Goal: Task Accomplishment & Management: Complete application form

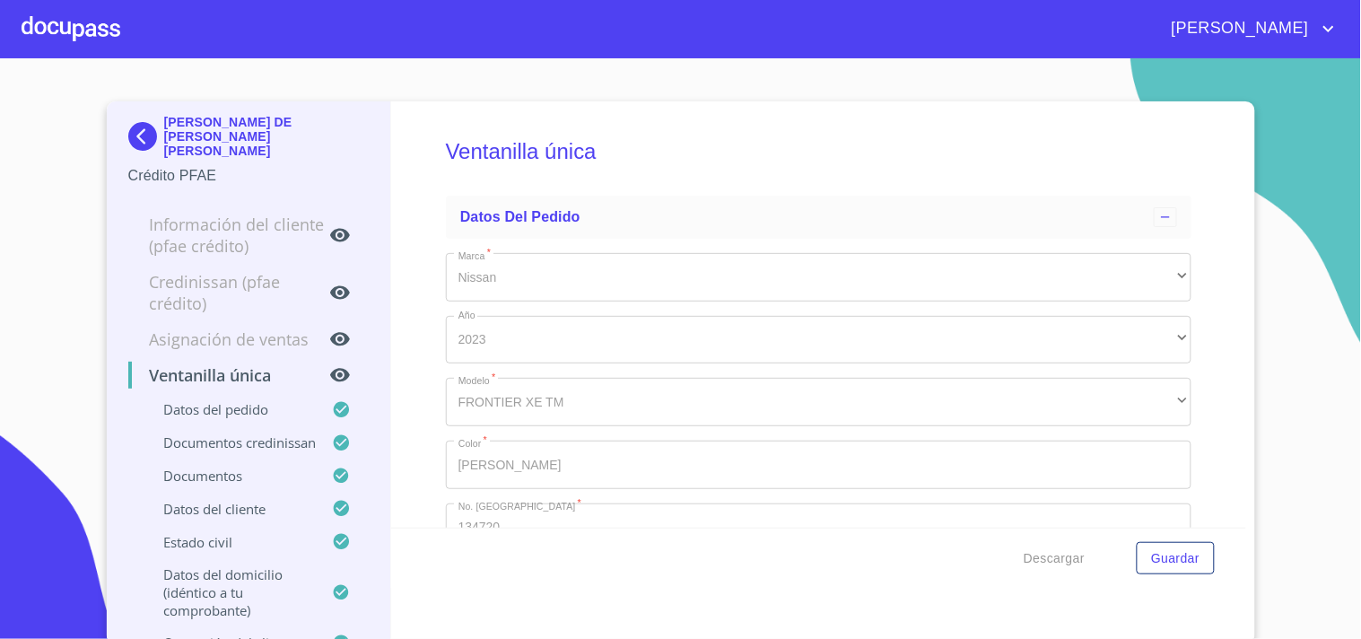
click at [109, 30] on div at bounding box center [71, 28] width 99 height 57
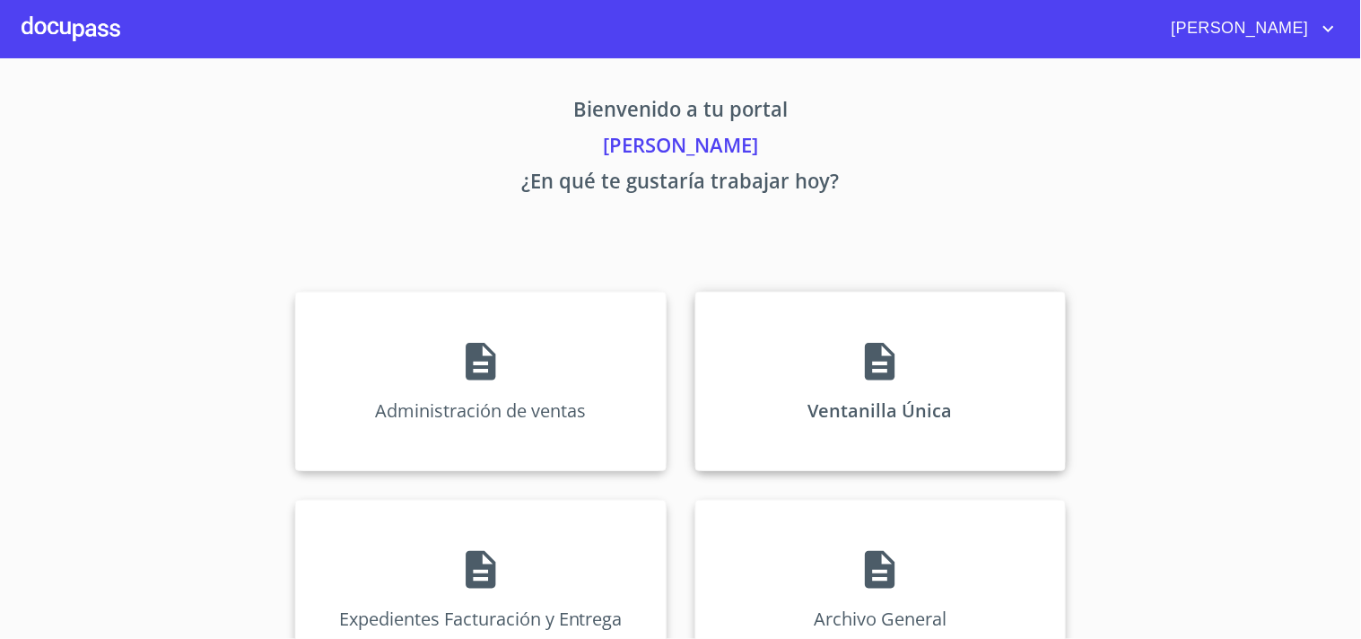
click at [880, 366] on icon at bounding box center [880, 362] width 30 height 38
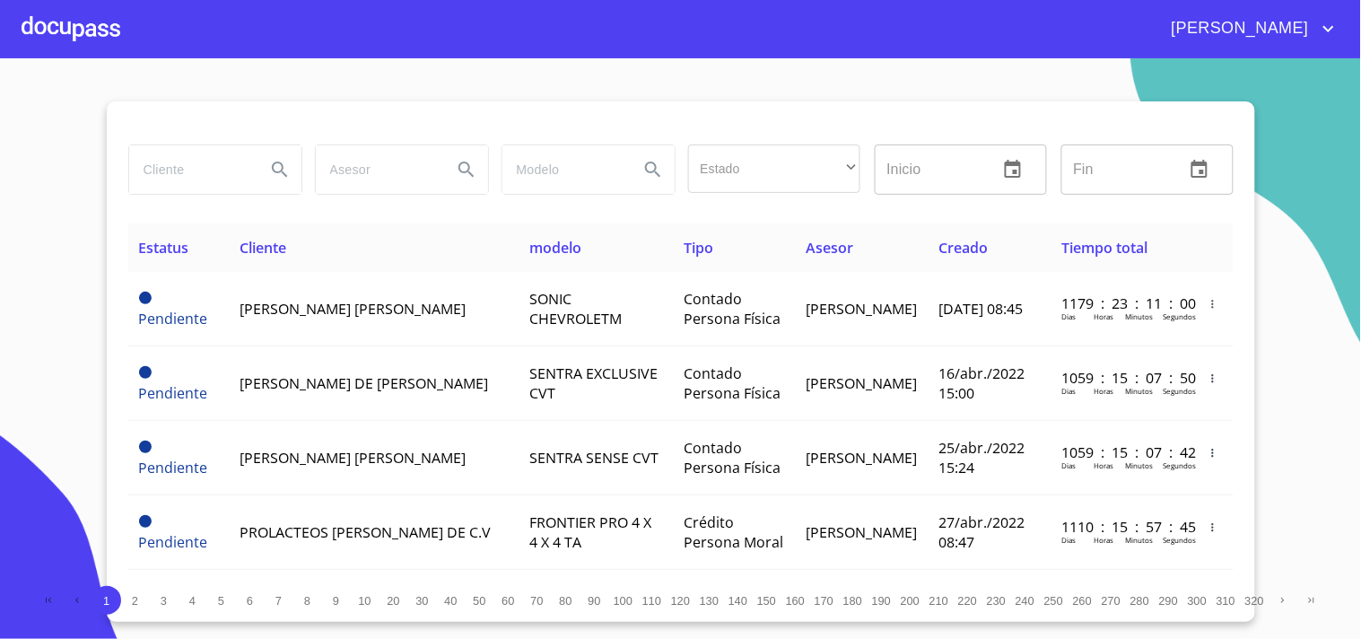
click at [201, 157] on input "search" at bounding box center [190, 169] width 122 height 48
type input "[PERSON_NAME] [PERSON_NAME]"
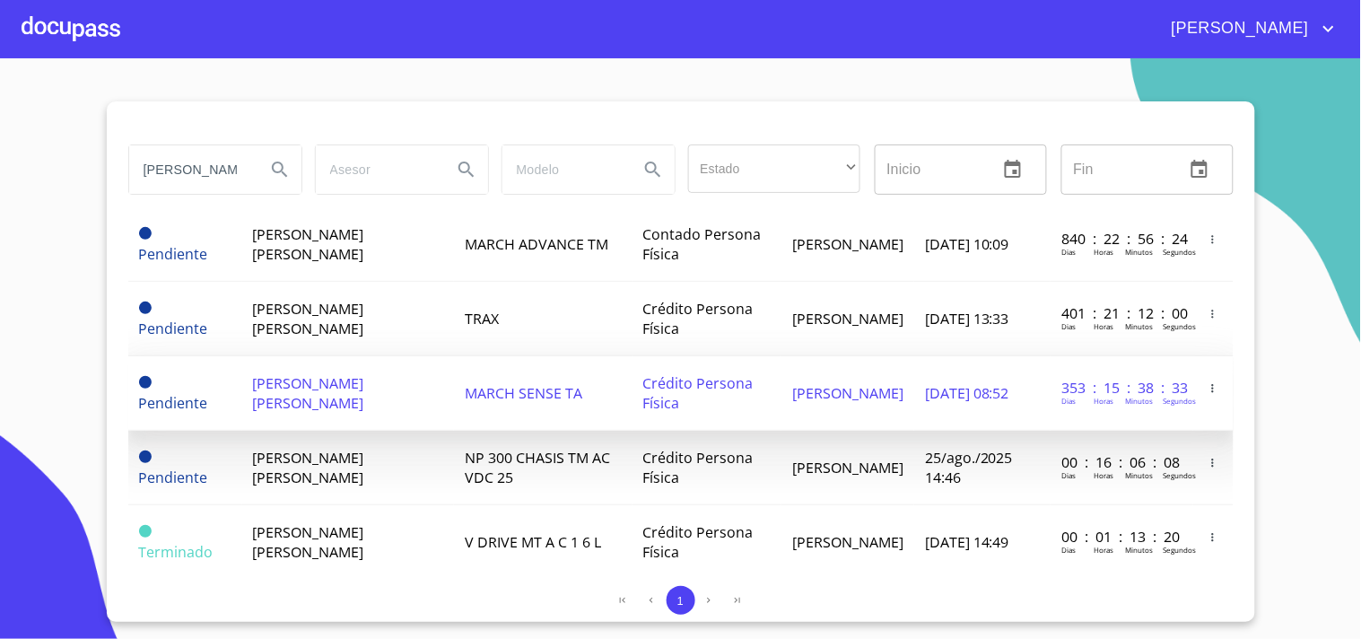
scroll to position [100, 0]
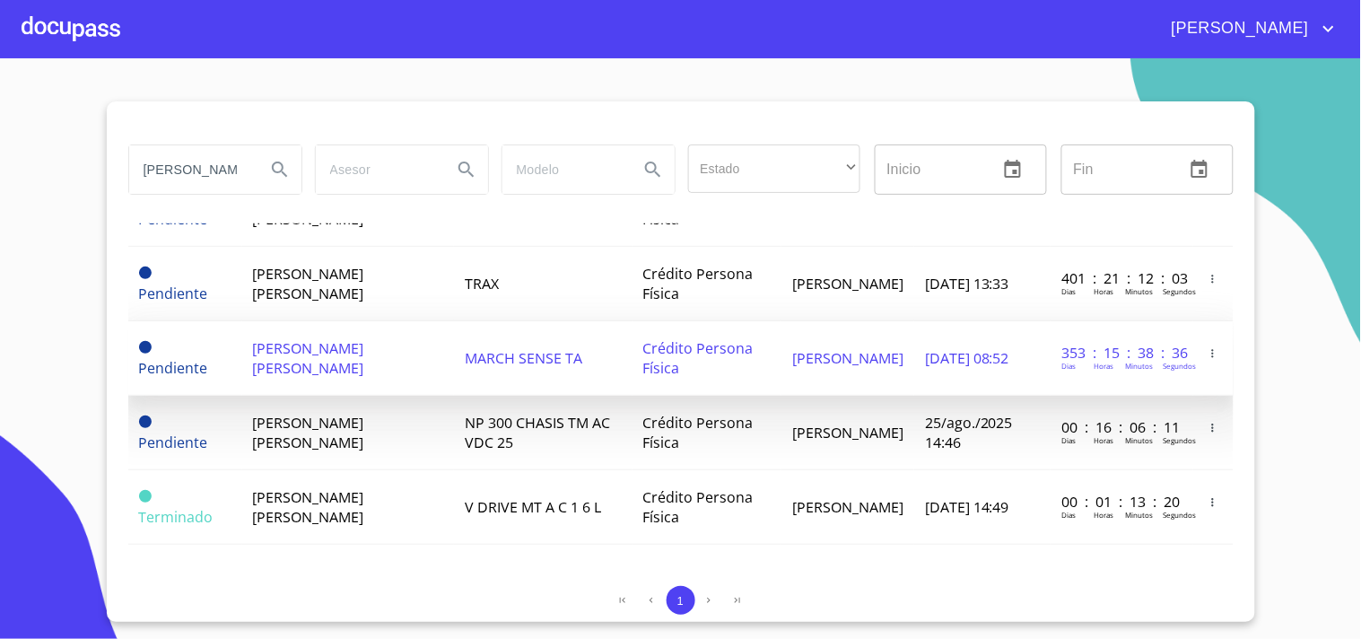
click at [612, 451] on td "NP 300 CHASIS TM AC VDC 25" at bounding box center [543, 433] width 179 height 74
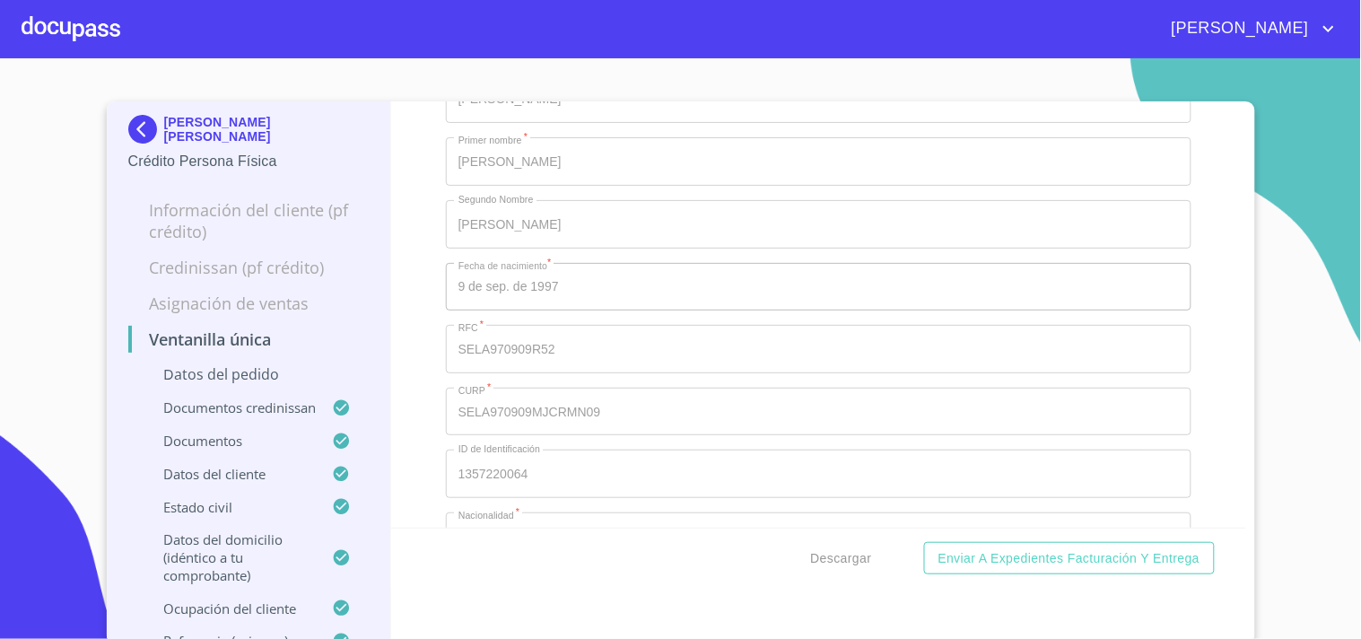
scroll to position [6679, 0]
click at [860, 562] on span "Descargar" at bounding box center [841, 558] width 61 height 22
click at [66, 31] on div at bounding box center [71, 28] width 99 height 57
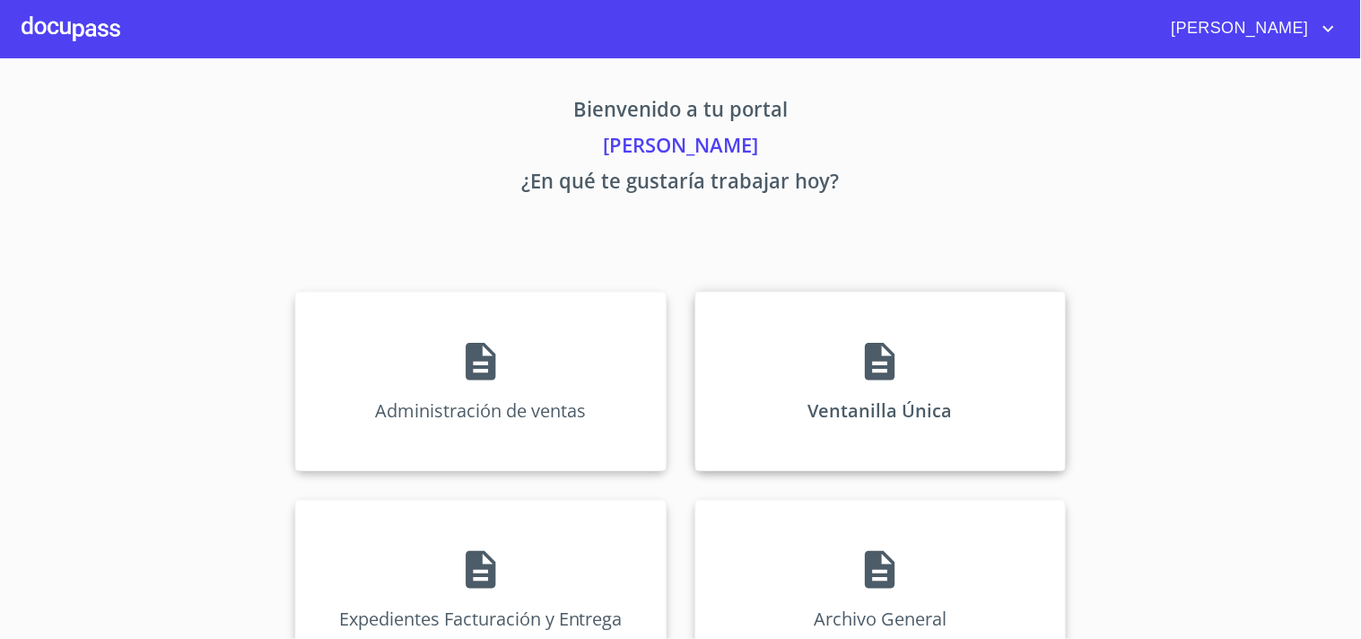
click at [903, 382] on div "Ventanilla Única" at bounding box center [880, 381] width 371 height 179
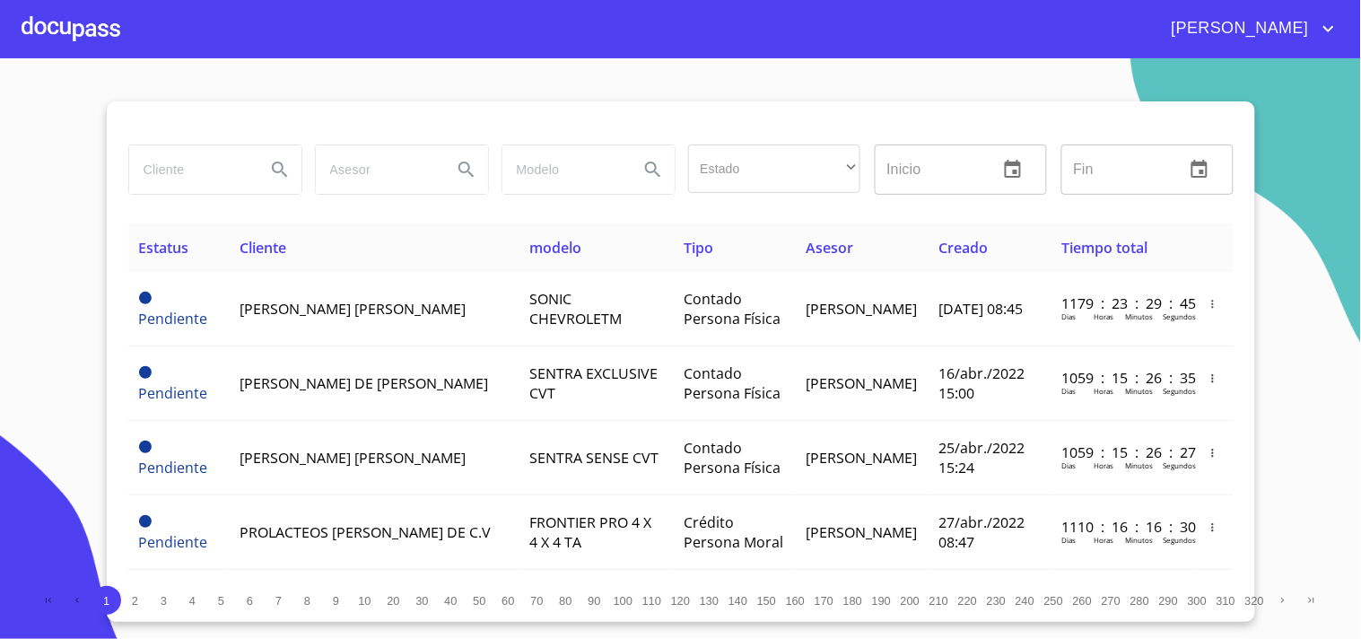
click at [217, 173] on input "search" at bounding box center [190, 169] width 122 height 48
type input "ANTONINO"
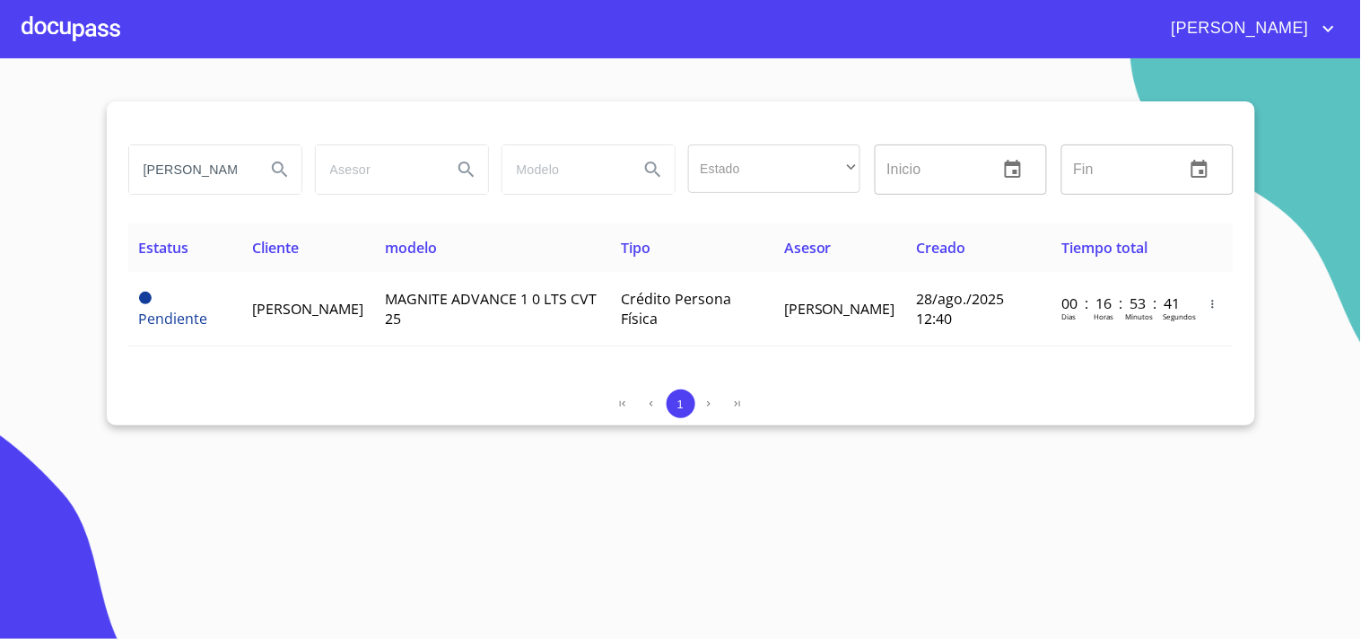
click at [258, 142] on div "ANTONINO" at bounding box center [214, 169] width 187 height 65
click at [226, 173] on input "ANTONINO" at bounding box center [190, 169] width 122 height 48
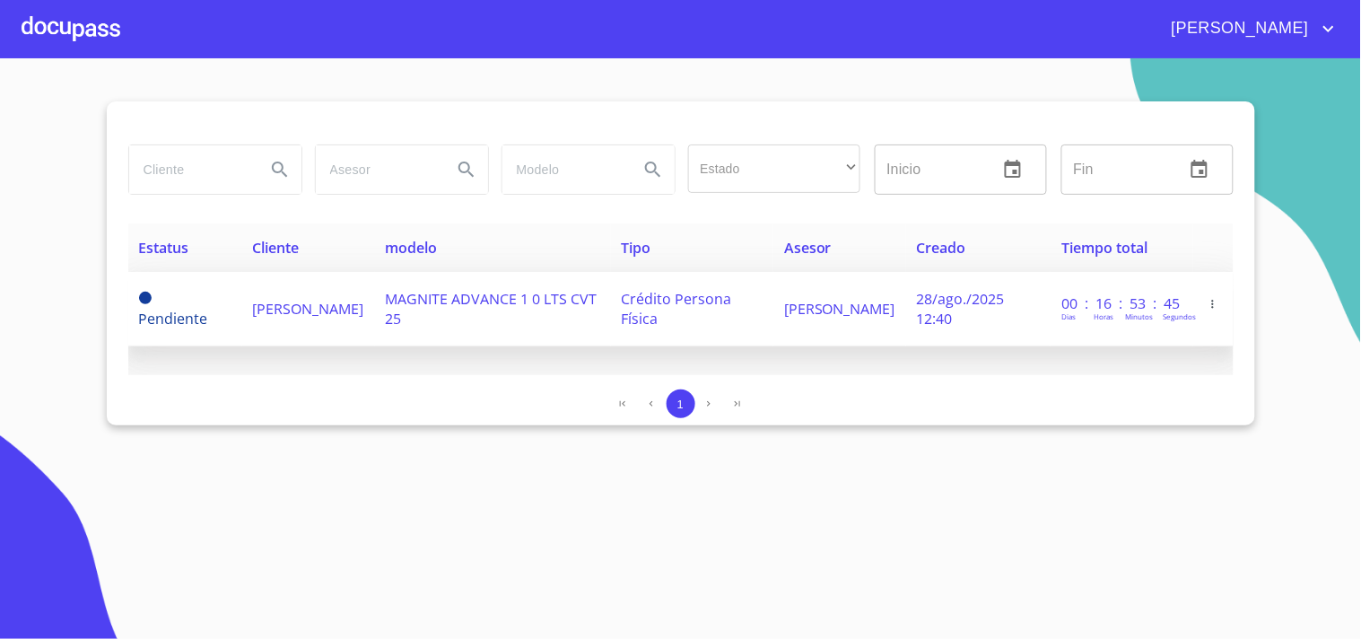
click at [329, 299] on span "ANTONINO RIVERA LARIOS" at bounding box center [308, 309] width 111 height 20
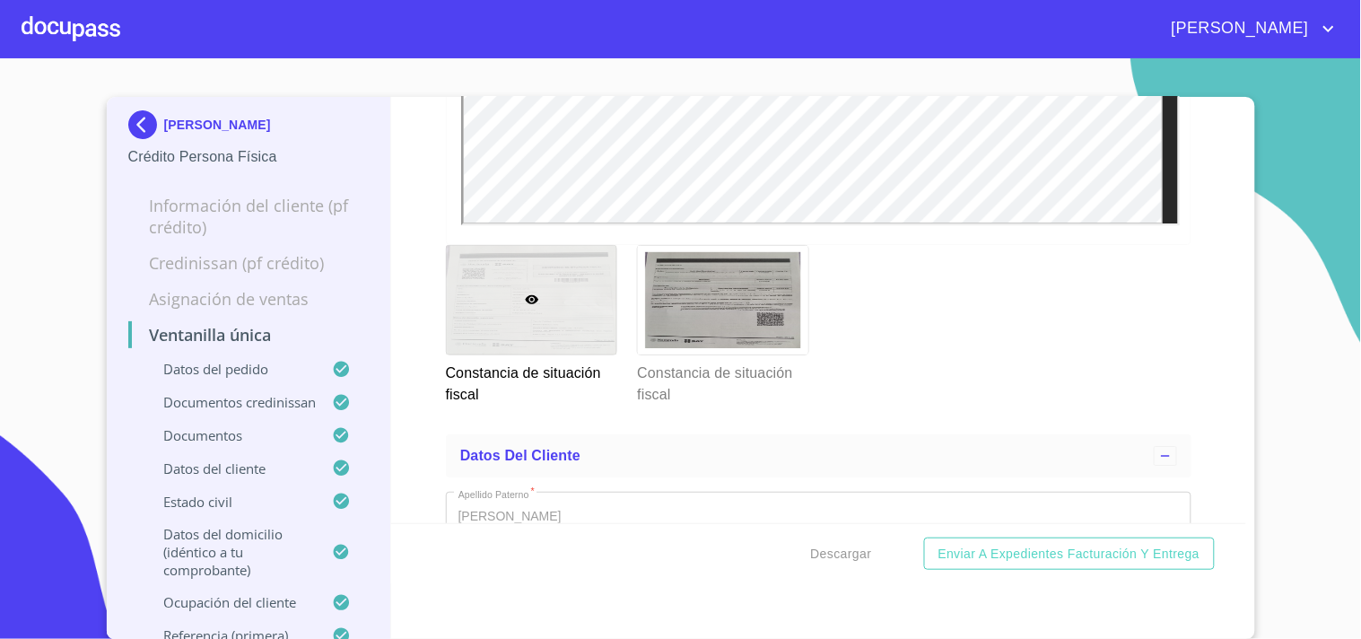
scroll to position [6380, 0]
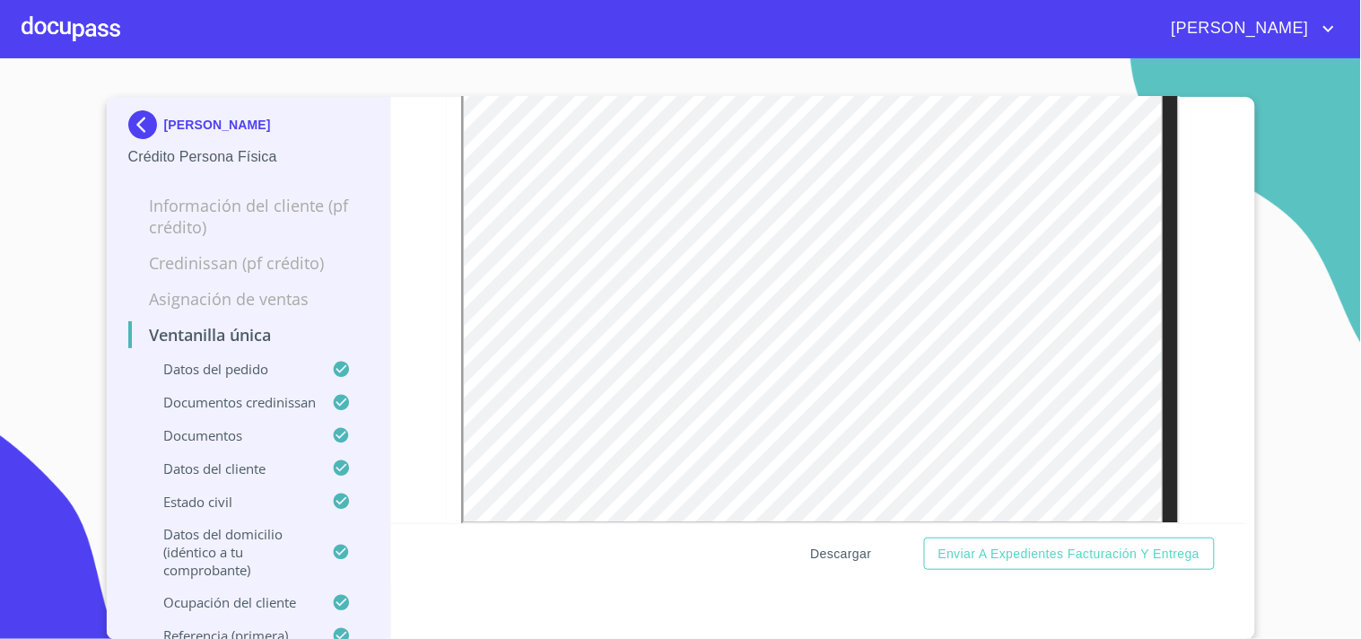
click at [858, 556] on span "Descargar" at bounding box center [841, 554] width 61 height 22
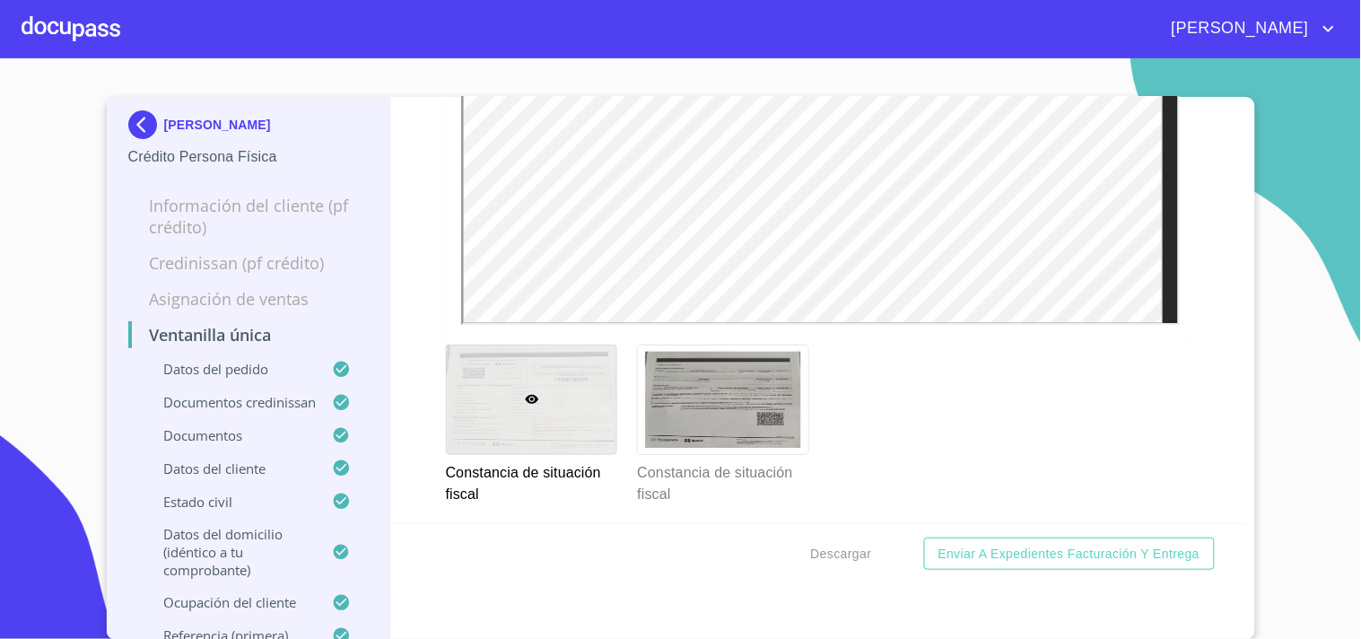
click at [91, 12] on div at bounding box center [71, 28] width 99 height 57
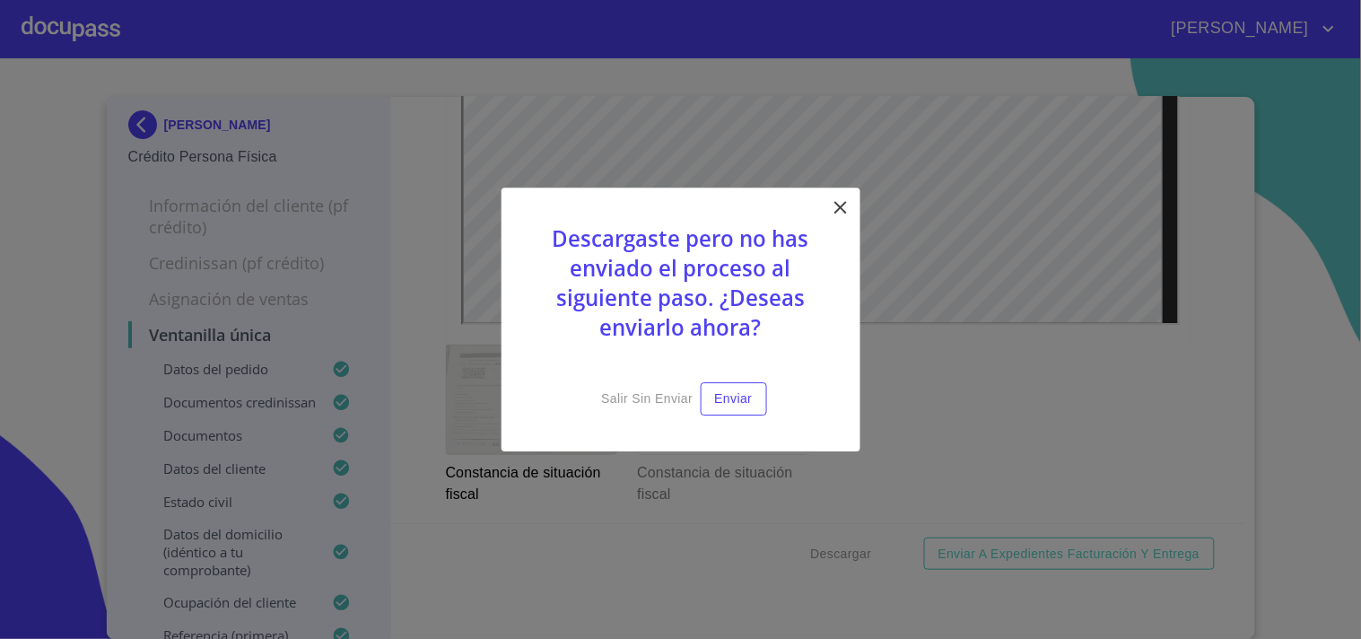
click at [842, 208] on icon at bounding box center [840, 207] width 13 height 13
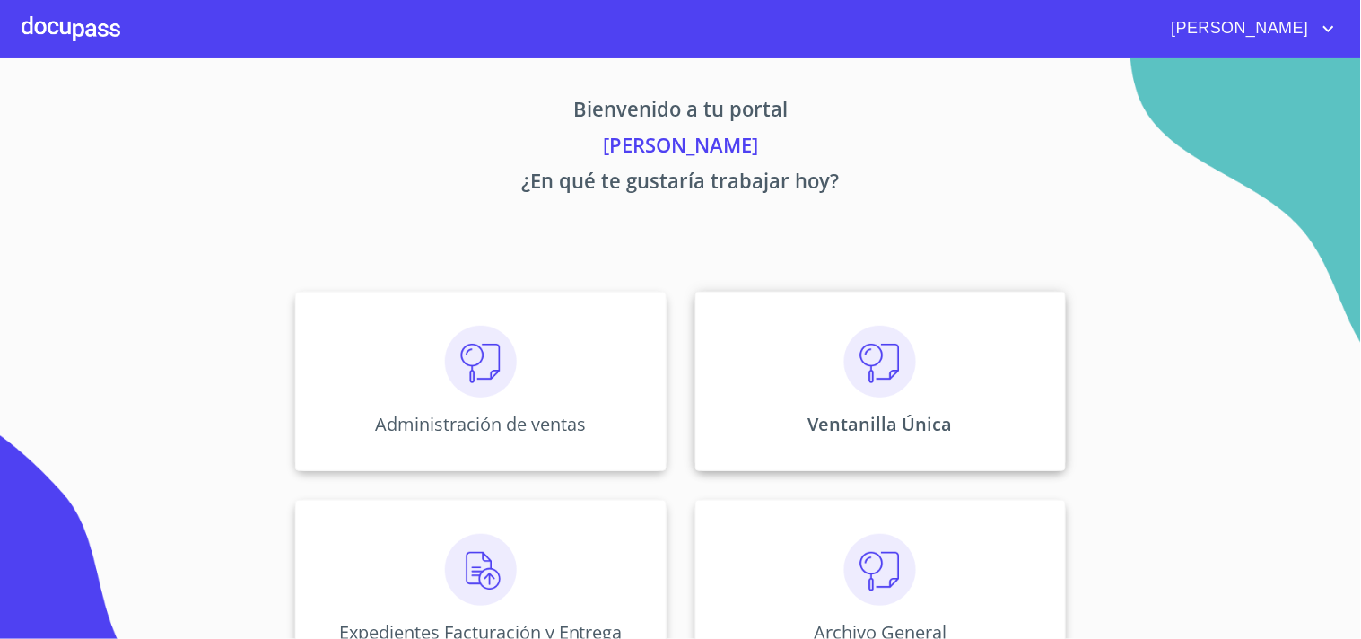
click at [972, 377] on div "Ventanilla Única" at bounding box center [880, 381] width 371 height 179
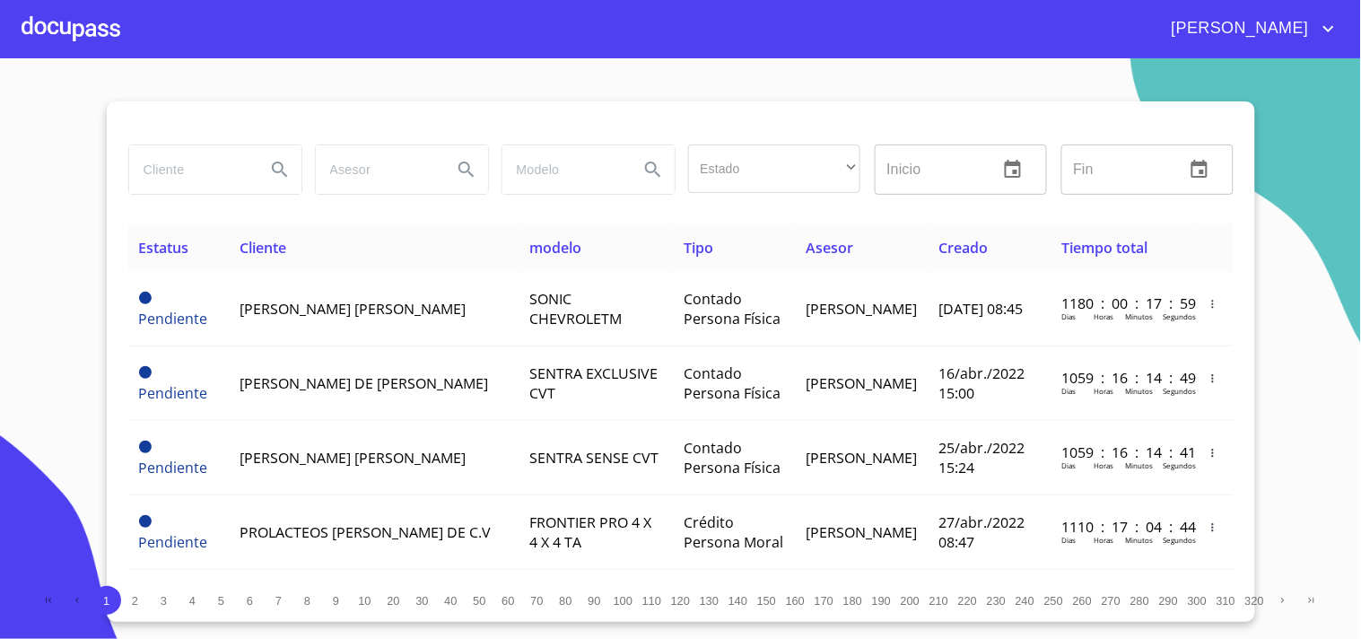
click at [223, 183] on input "search" at bounding box center [190, 169] width 122 height 48
type input "MARTIN RAMON"
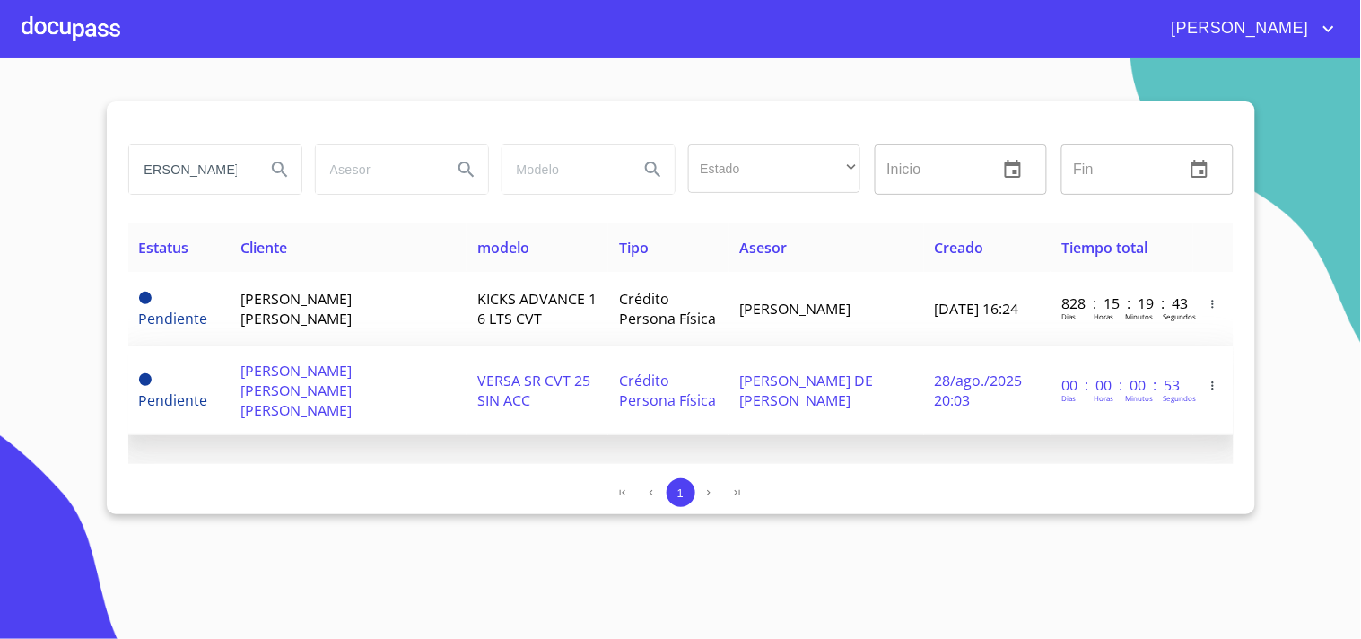
click at [477, 393] on span "VERSA SR CVT 25 SIN ACC" at bounding box center [533, 390] width 113 height 39
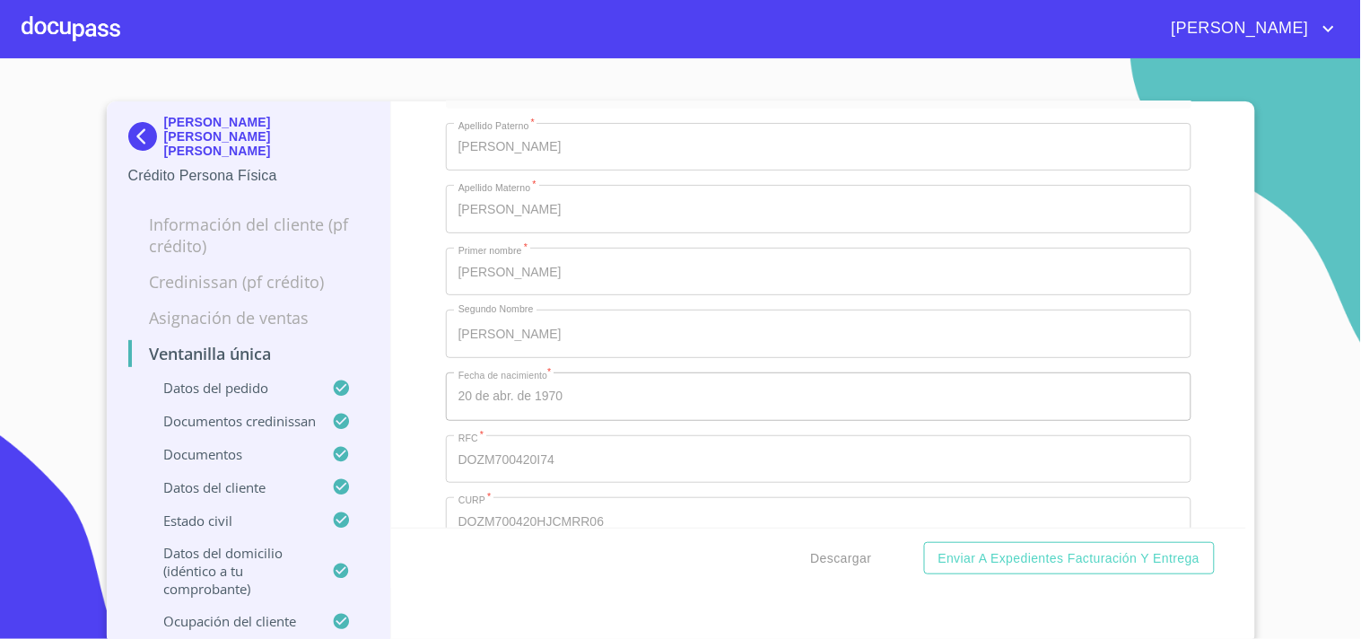
scroll to position [5283, 0]
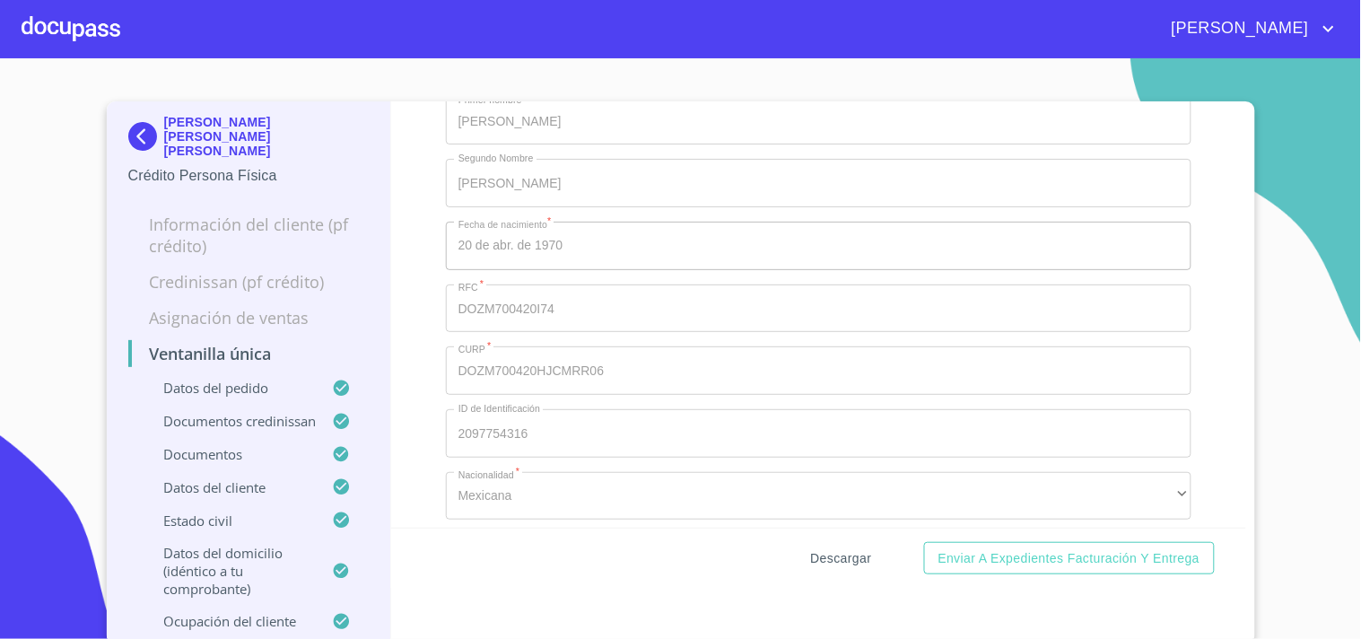
click at [811, 554] on span "Descargar" at bounding box center [841, 558] width 61 height 22
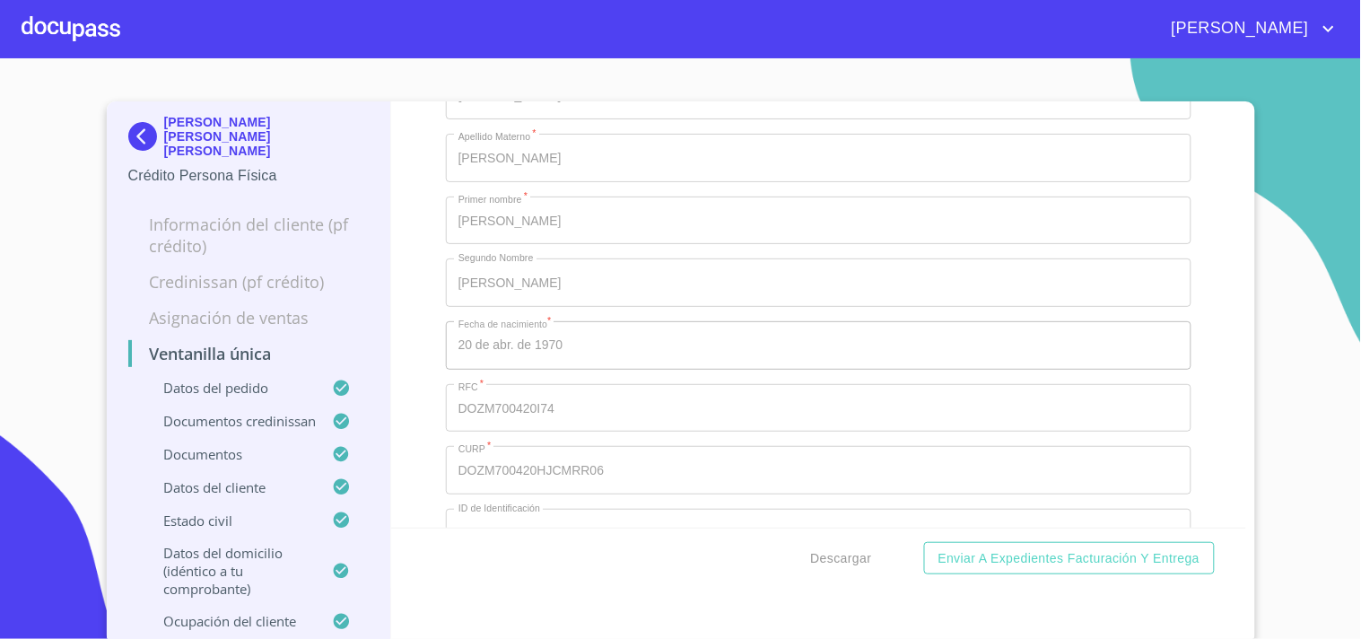
click at [65, 29] on div at bounding box center [71, 28] width 99 height 57
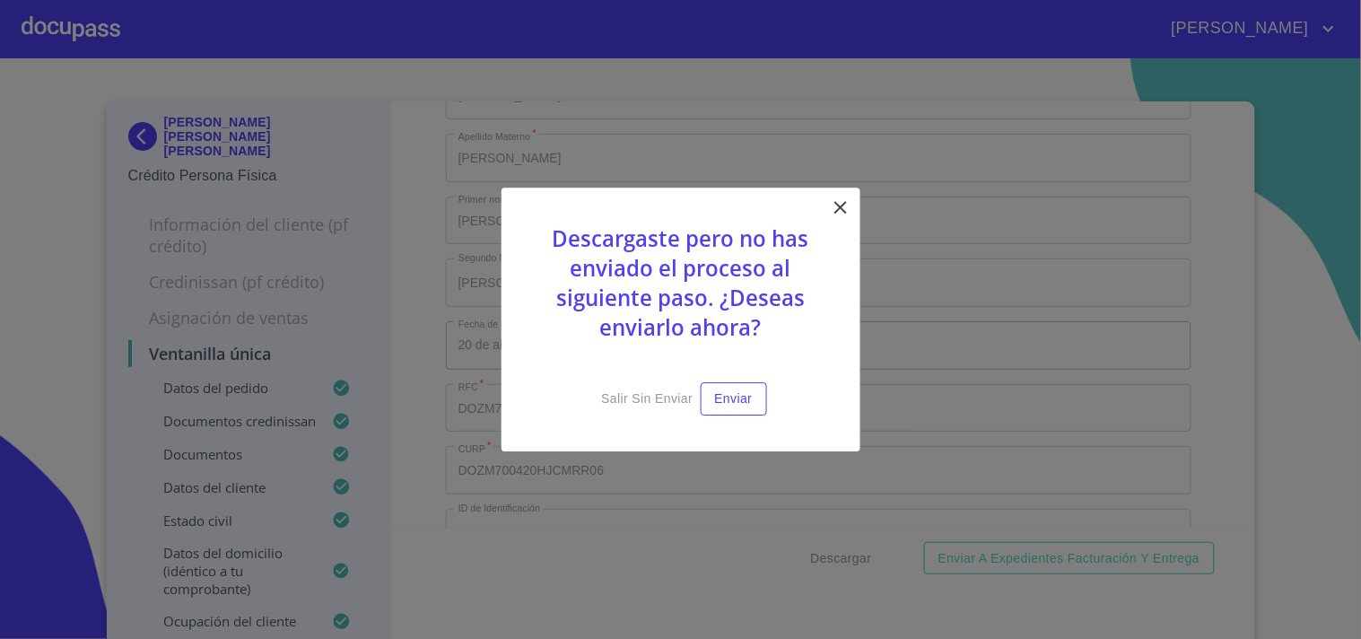
click at [842, 204] on icon at bounding box center [841, 207] width 22 height 22
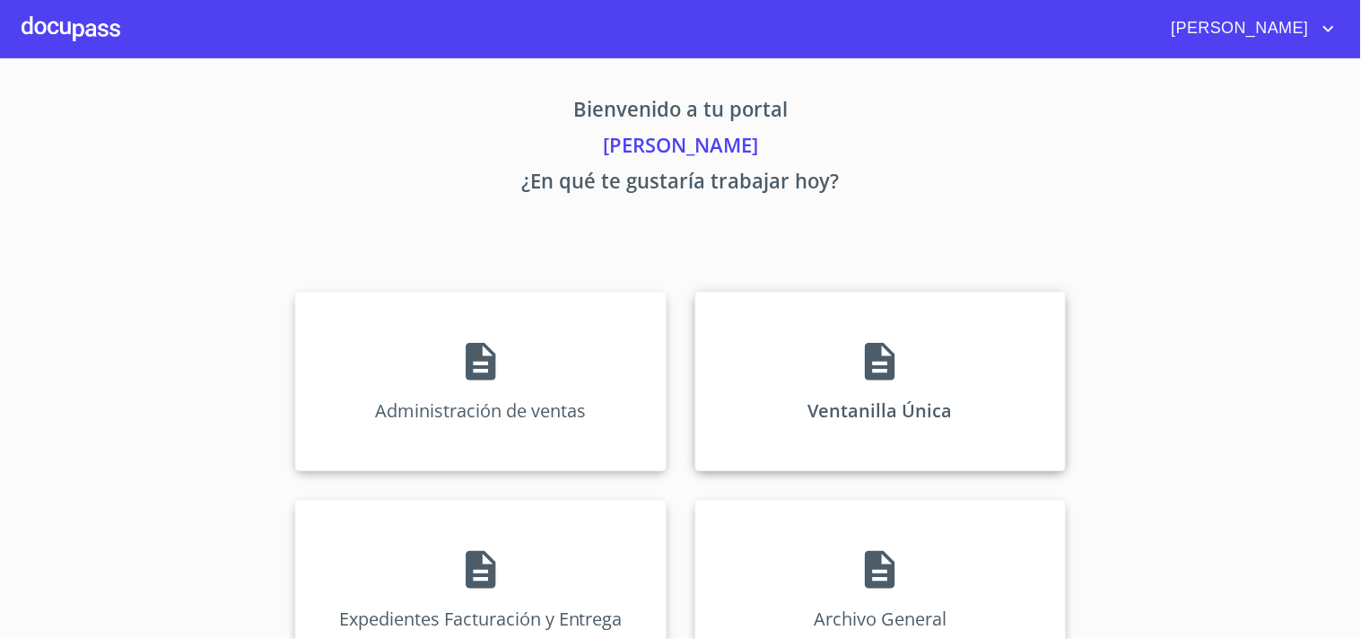
click at [904, 338] on div "Ventanilla Única" at bounding box center [880, 381] width 371 height 179
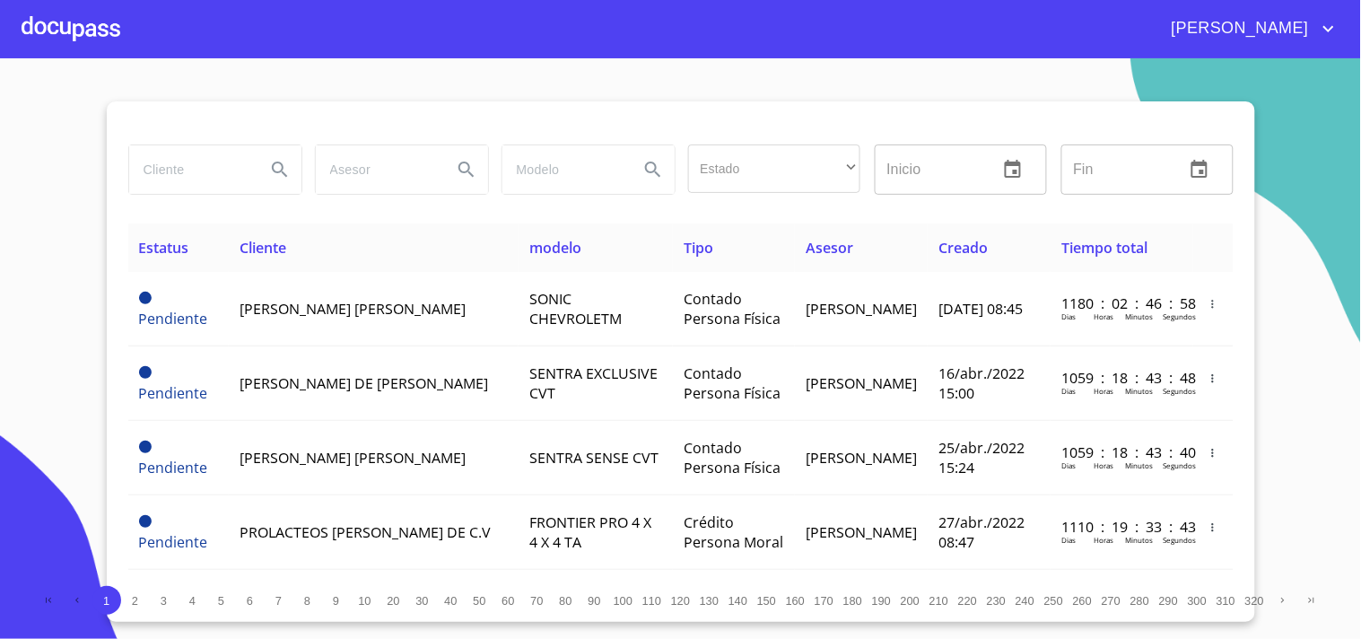
click at [179, 164] on input "search" at bounding box center [190, 169] width 122 height 48
type input "C"
type input "V"
type input "GOMEZ MARTINEZ"
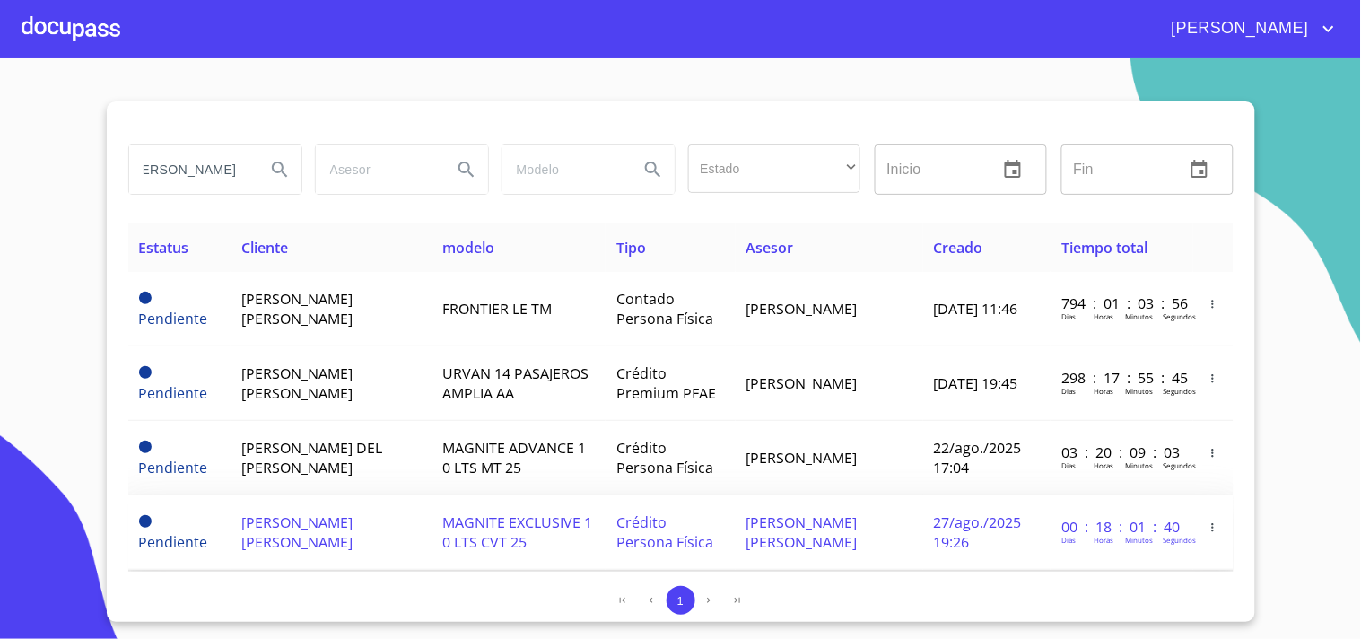
scroll to position [25, 0]
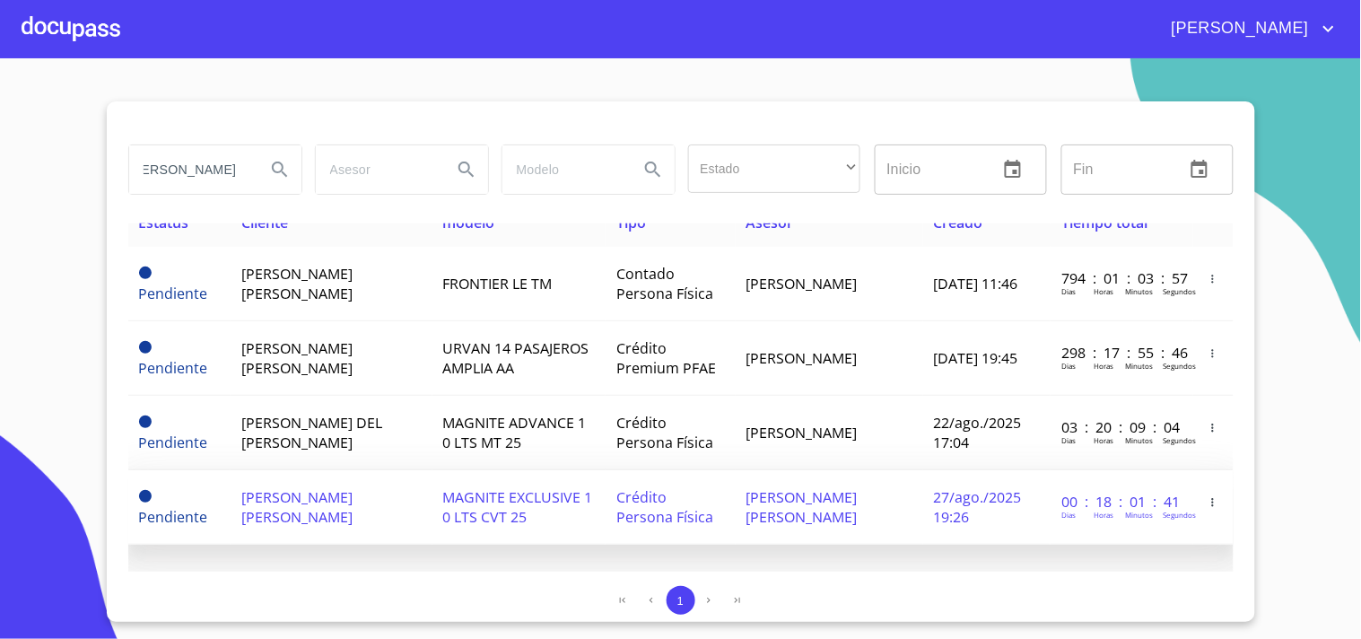
click at [631, 506] on span "Crédito Persona Física" at bounding box center [664, 506] width 97 height 39
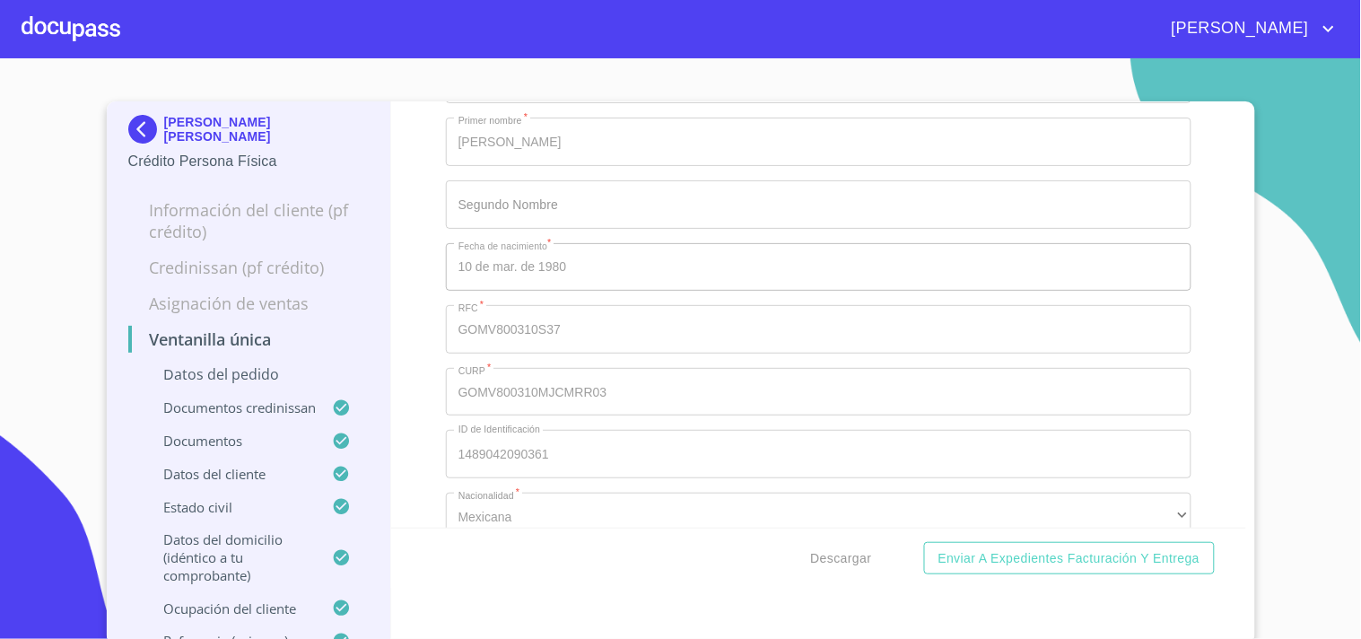
scroll to position [6679, 0]
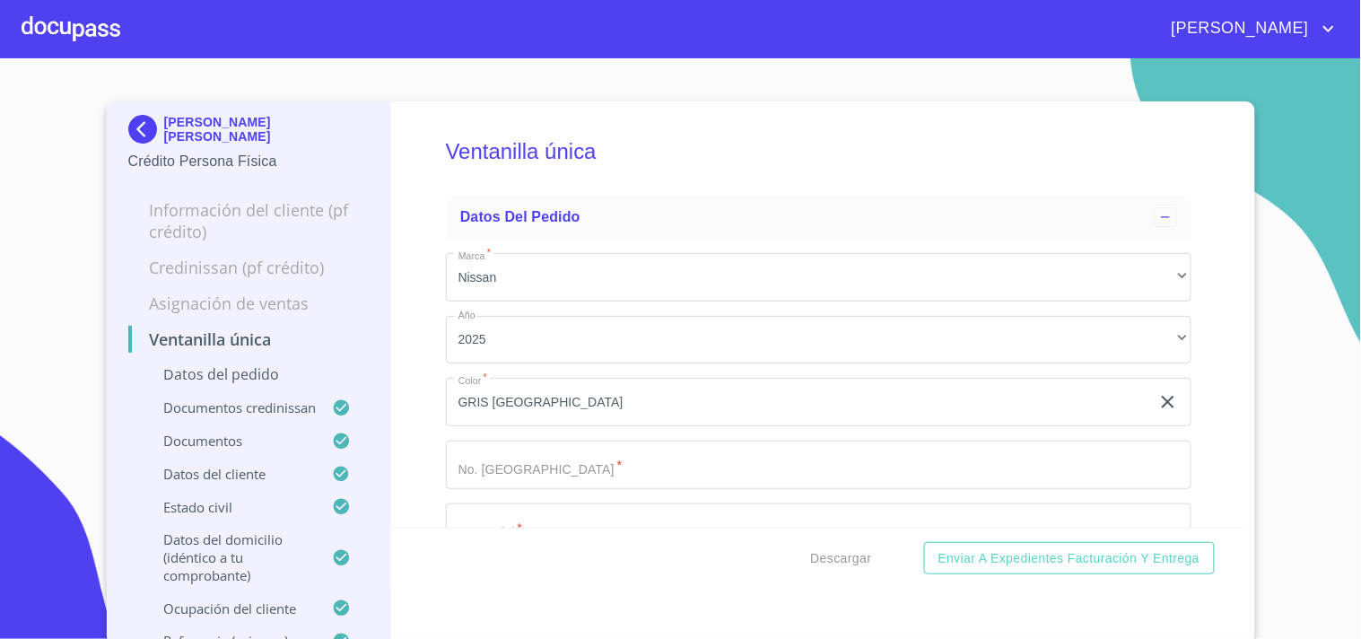
scroll to position [6679, 0]
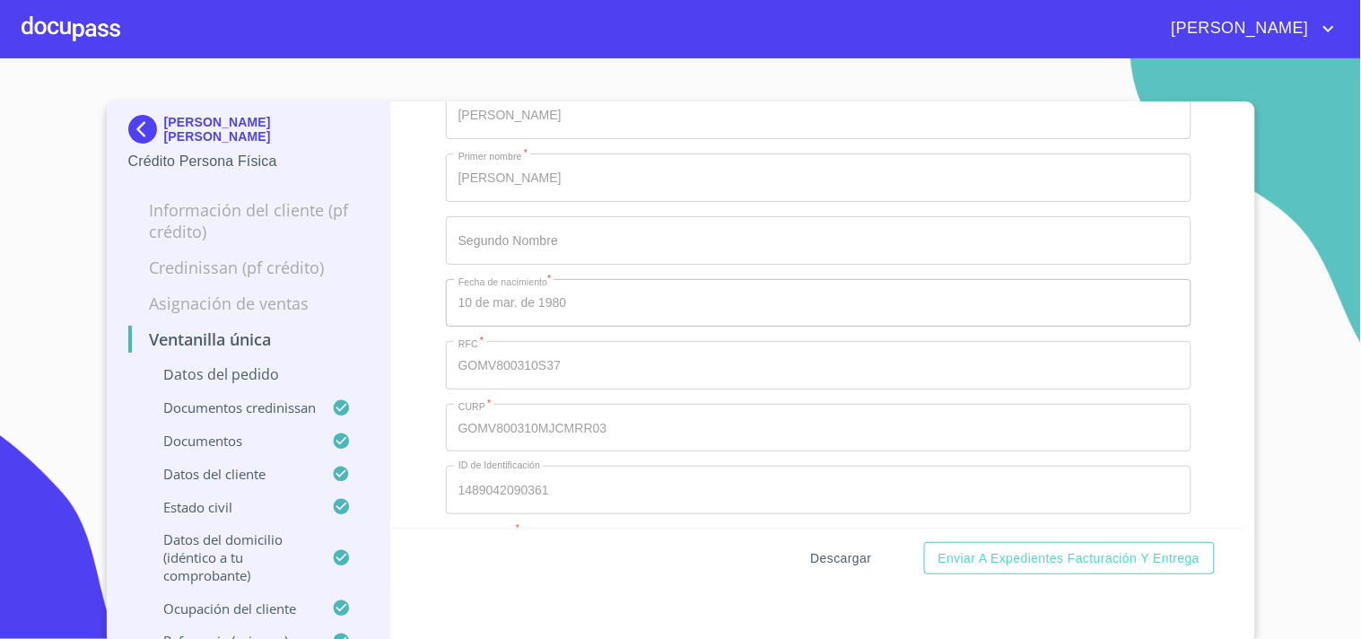
click at [857, 565] on span "Descargar" at bounding box center [841, 558] width 61 height 22
click at [100, 33] on div at bounding box center [71, 28] width 99 height 57
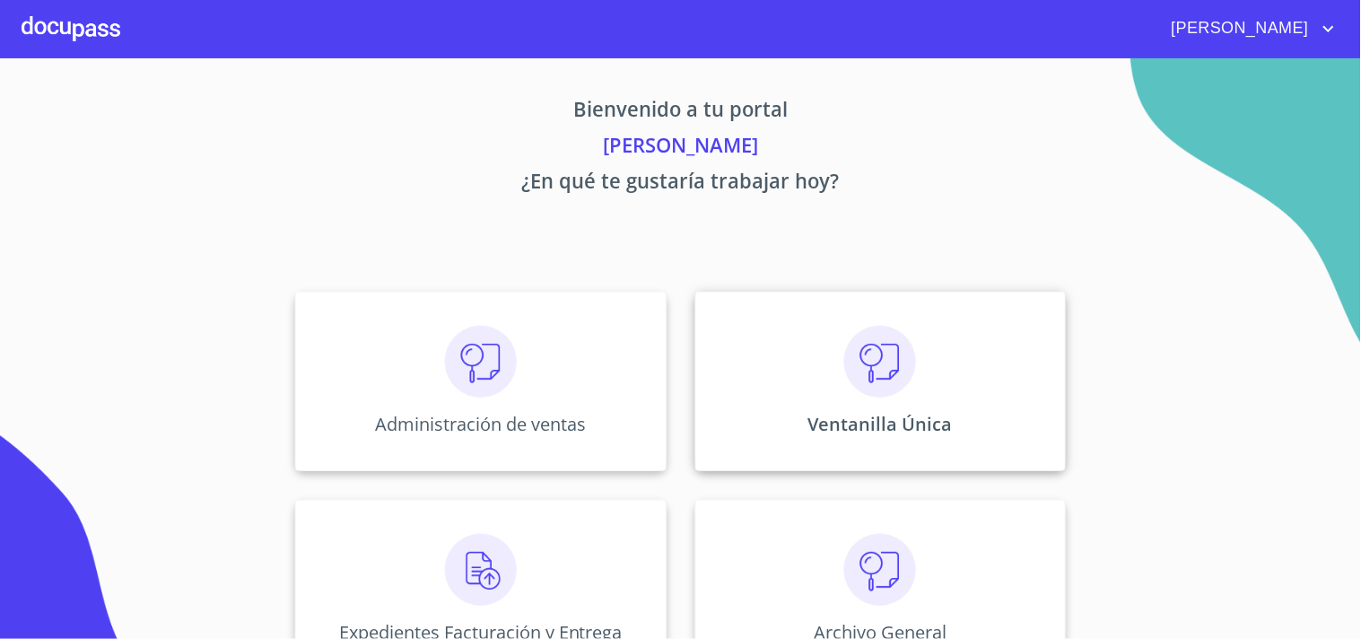
click at [875, 402] on div "Ventanilla Única" at bounding box center [880, 381] width 371 height 179
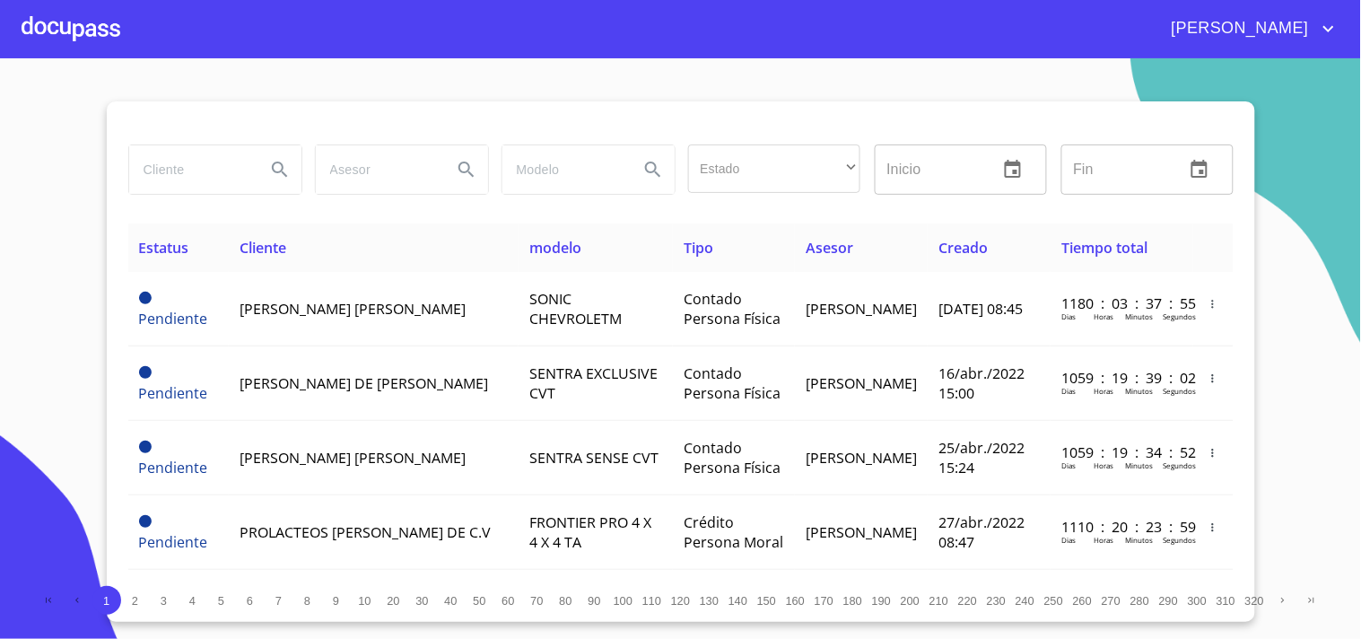
click at [193, 170] on input "search" at bounding box center [190, 169] width 122 height 48
type input "a"
type input "L"
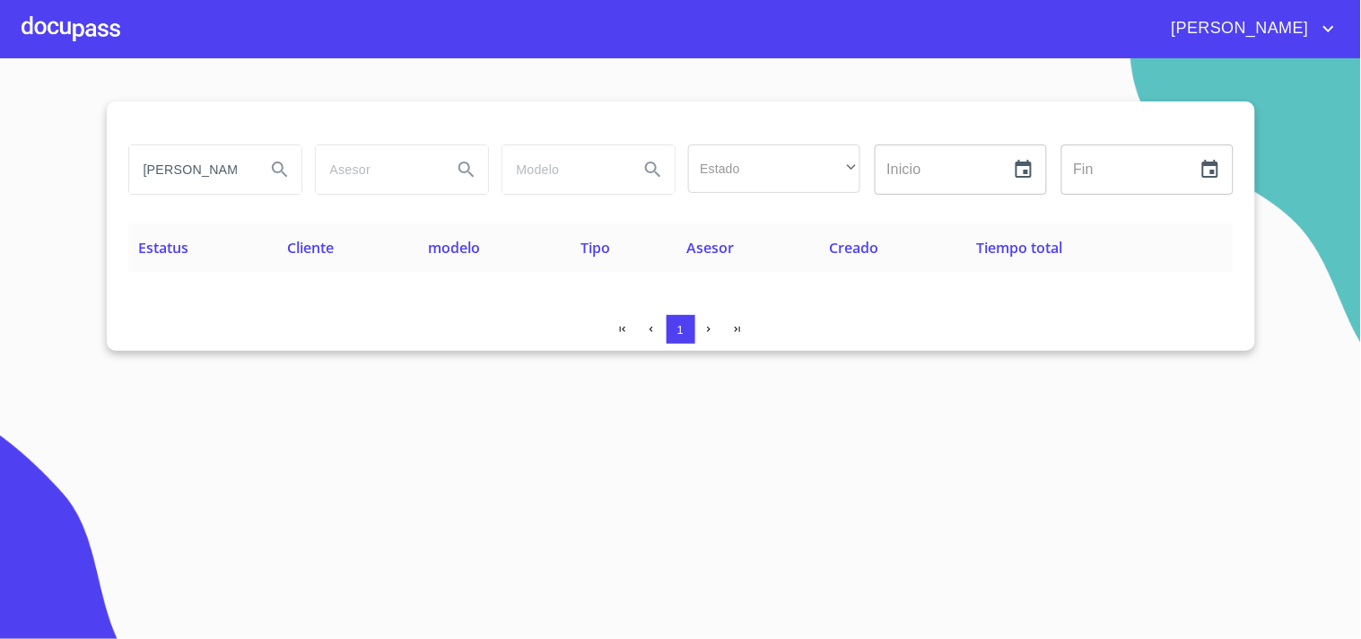
drag, startPoint x: 247, startPoint y: 173, endPoint x: 0, endPoint y: 251, distance: 258.8
click at [0, 251] on section "[PERSON_NAME] Estado ​ ​ Inicio ​ Fin ​ Estatus Cliente modelo Tipo Asesor Crea…" at bounding box center [680, 348] width 1361 height 580
type input "S"
type input "[PERSON_NAME]"
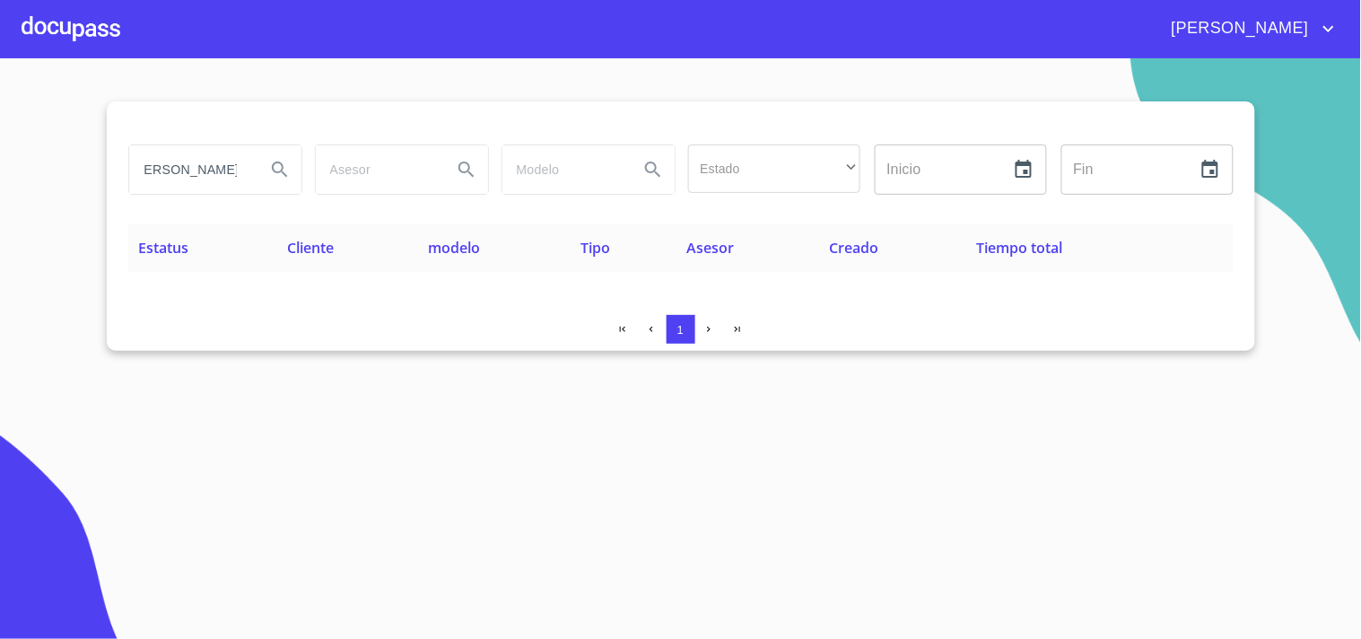
scroll to position [0, 0]
click at [51, 49] on div at bounding box center [71, 28] width 99 height 57
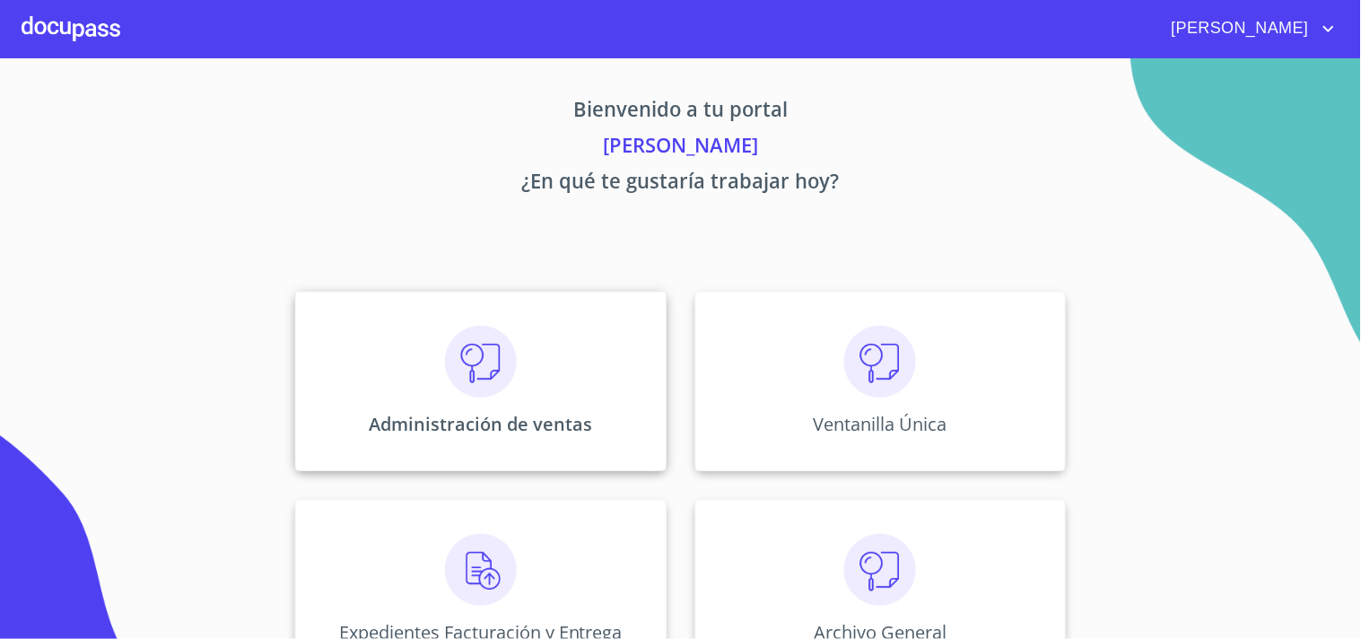
click at [464, 375] on img at bounding box center [481, 362] width 72 height 72
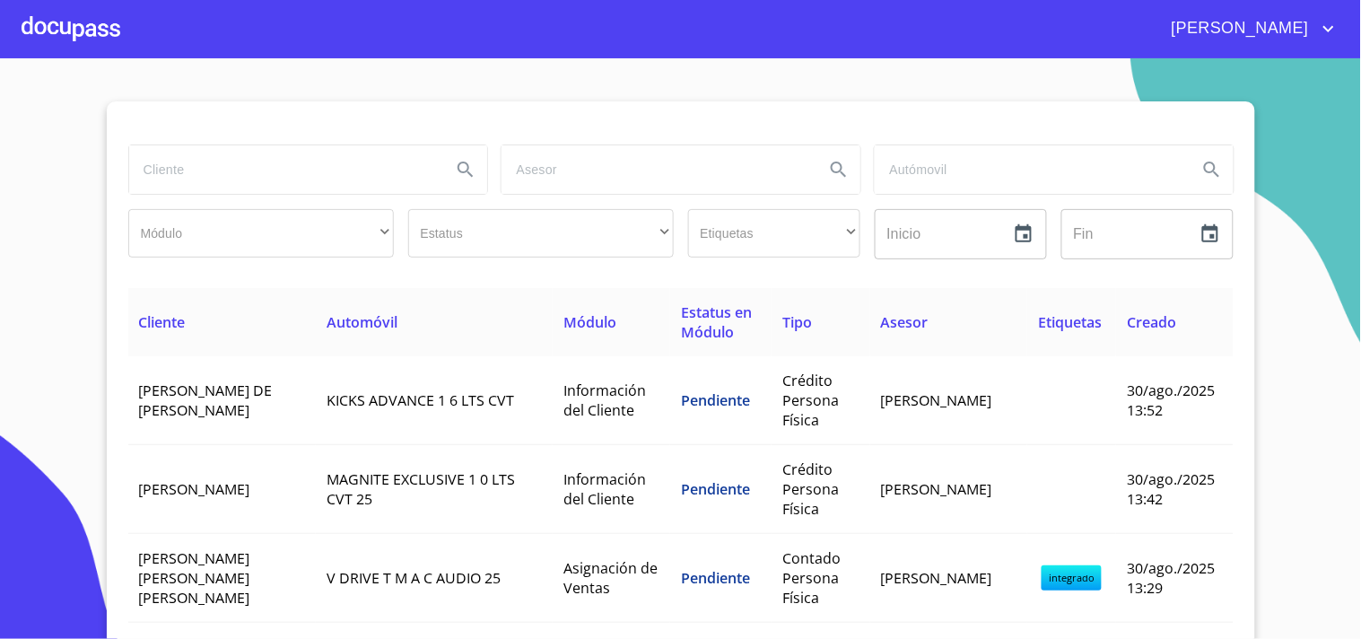
click at [243, 183] on input "search" at bounding box center [283, 169] width 309 height 48
type input "[PERSON_NAME]"
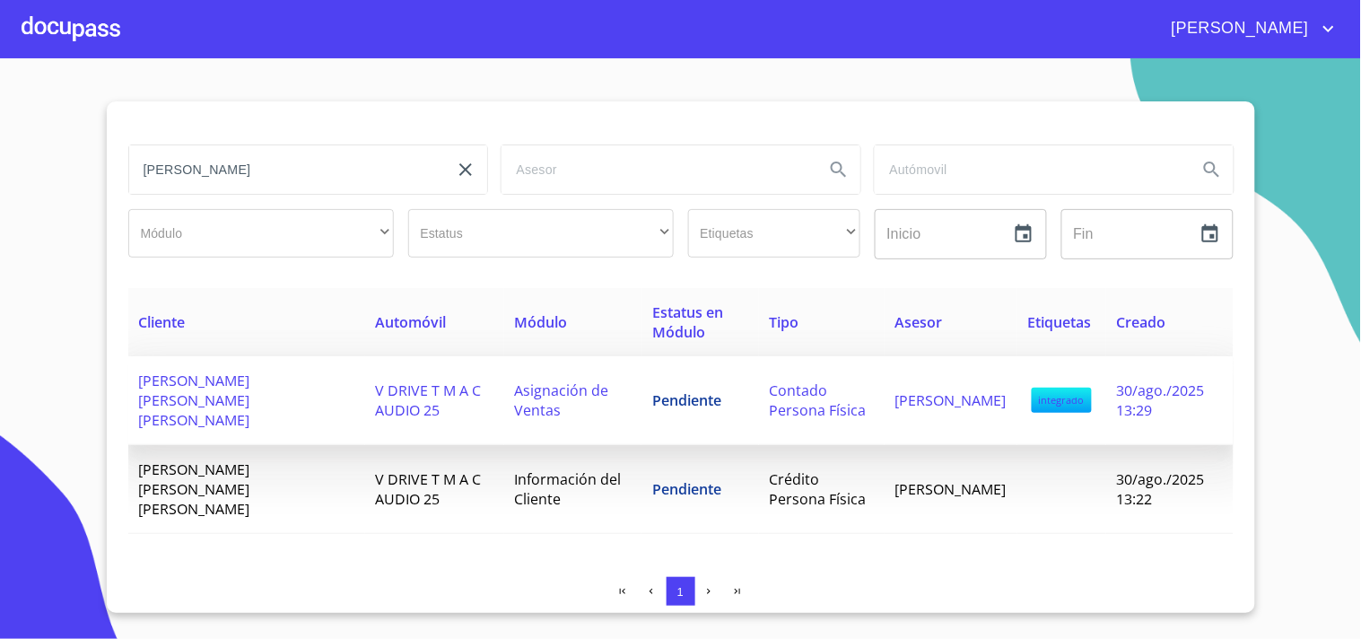
click at [630, 380] on td "Asignación de Ventas" at bounding box center [573, 400] width 138 height 89
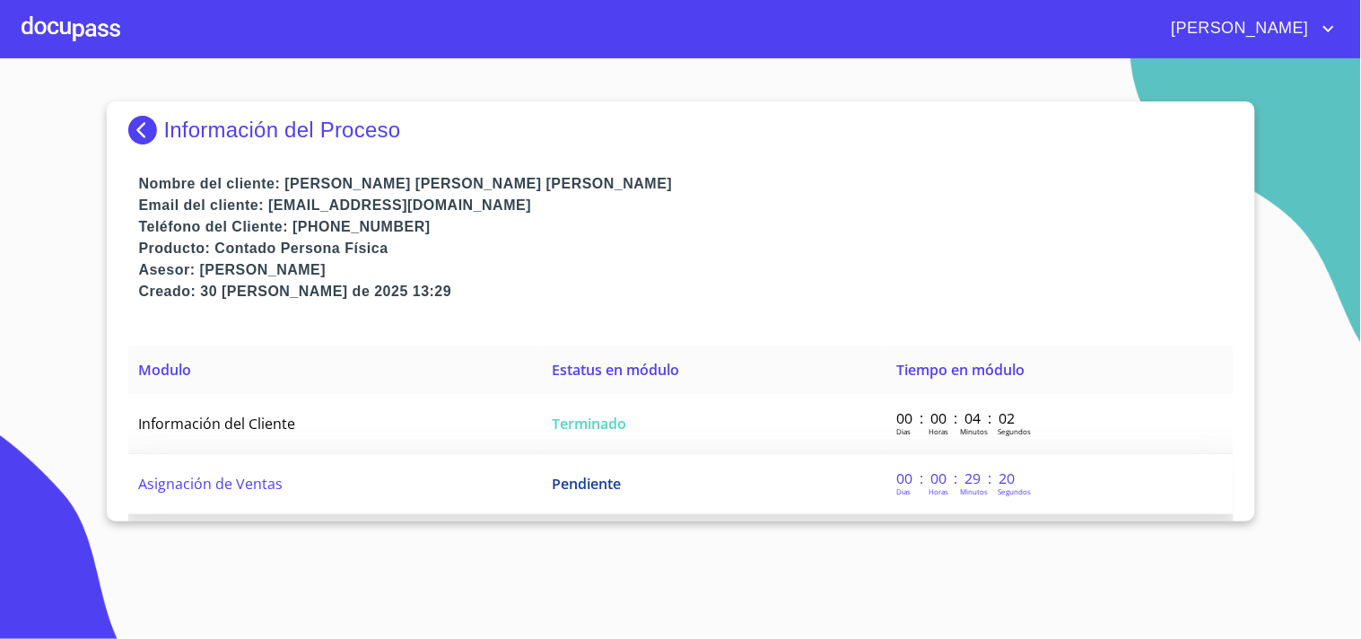
click at [668, 498] on td "Pendiente" at bounding box center [713, 484] width 345 height 60
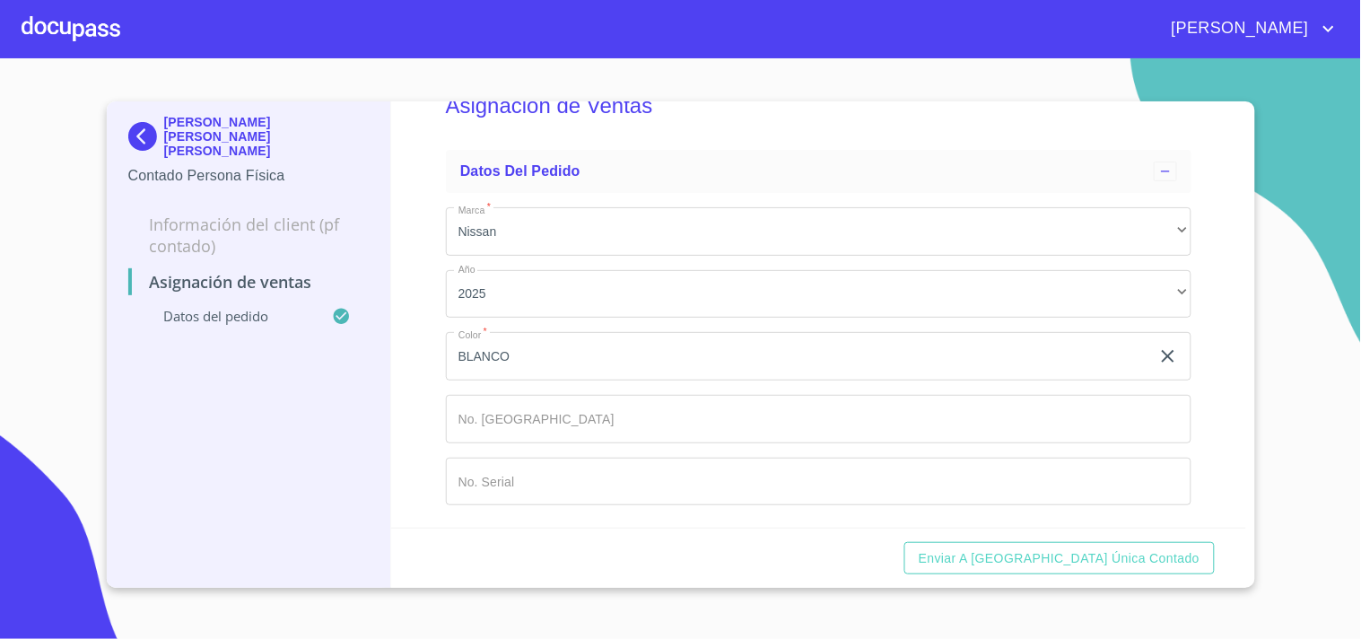
scroll to position [58, 0]
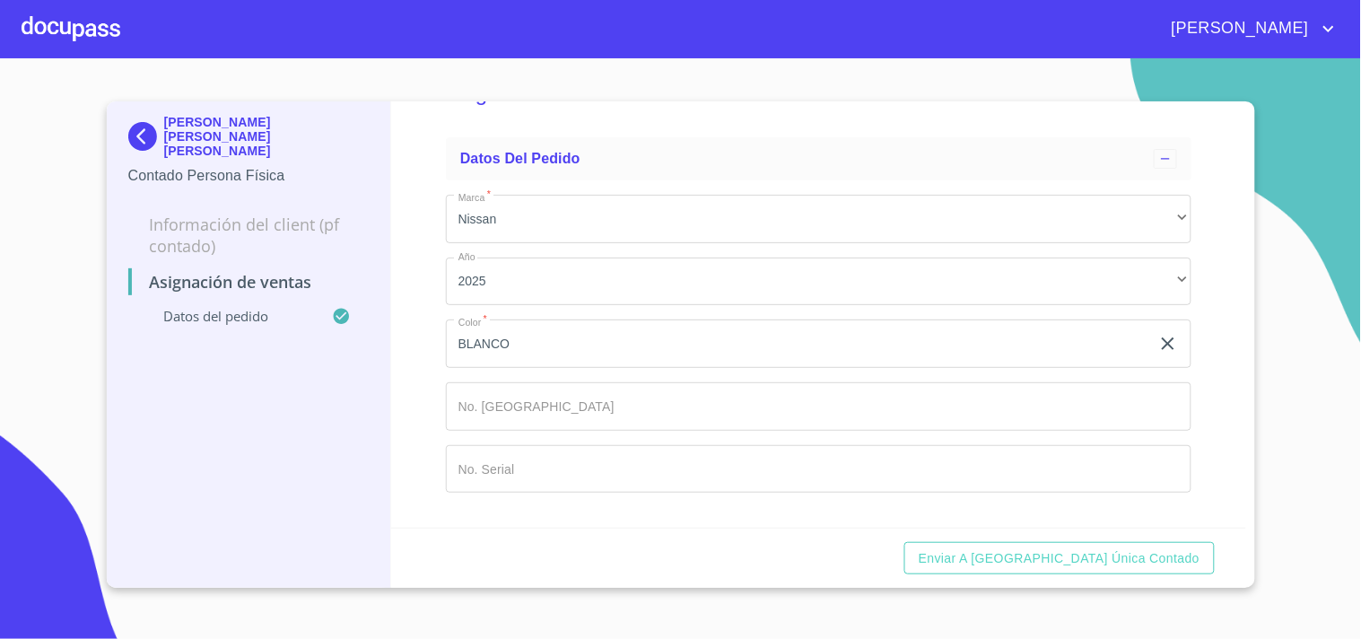
click at [563, 368] on input "Marca   *" at bounding box center [798, 343] width 704 height 48
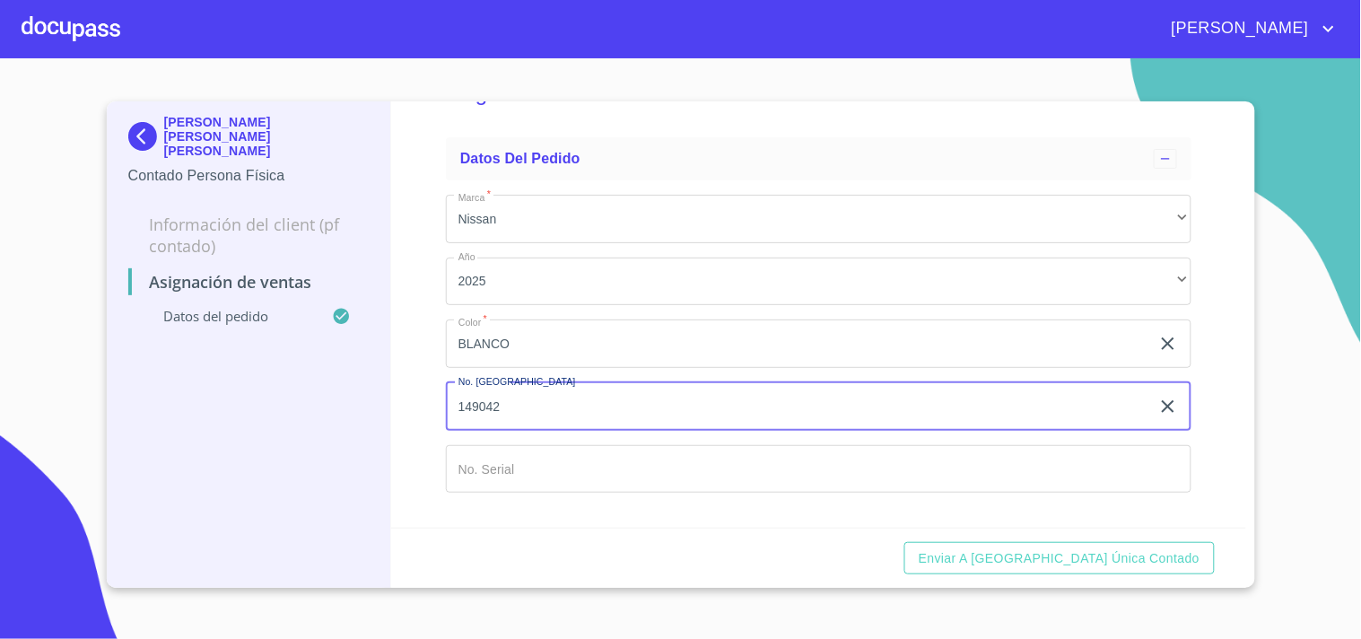
type input "149042"
click at [486, 368] on input "Marca   *" at bounding box center [798, 343] width 704 height 48
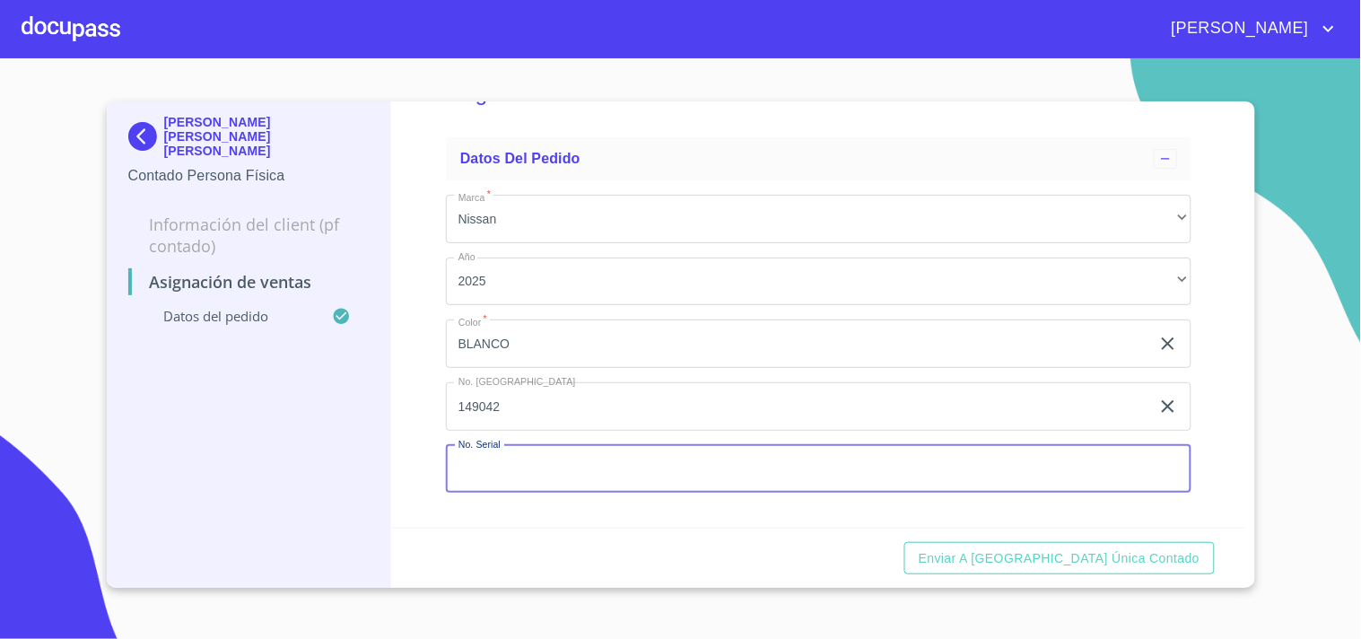
paste input "[US_VEHICLE_IDENTIFICATION_NUMBER]"
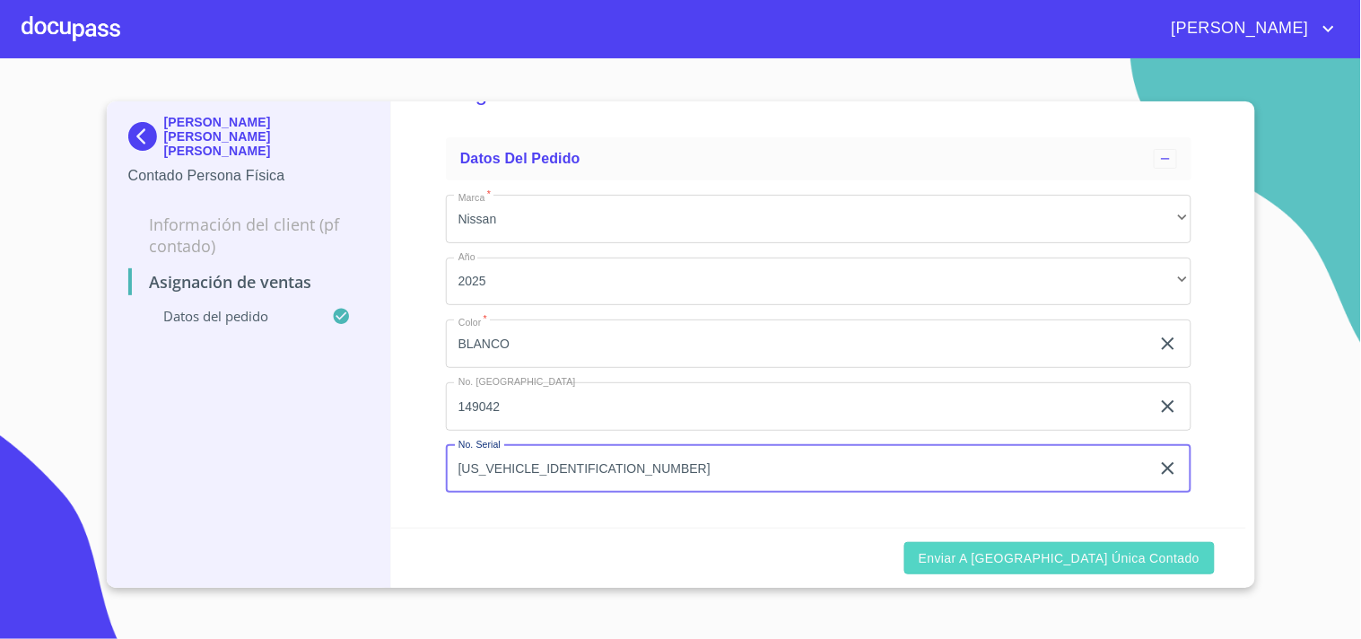
type input "[US_VEHICLE_IDENTIFICATION_NUMBER]"
click at [1114, 554] on span "Enviar a [GEOGRAPHIC_DATA] única contado" at bounding box center [1060, 558] width 282 height 22
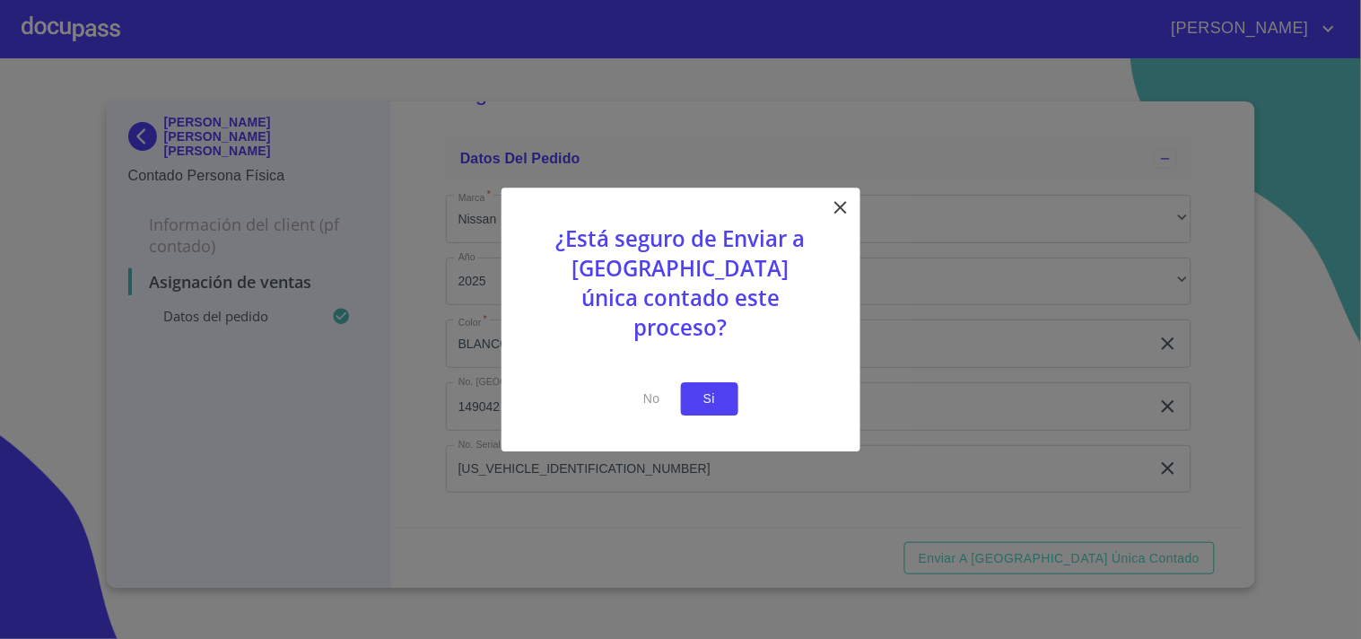
click at [718, 388] on span "Si" at bounding box center [709, 399] width 29 height 22
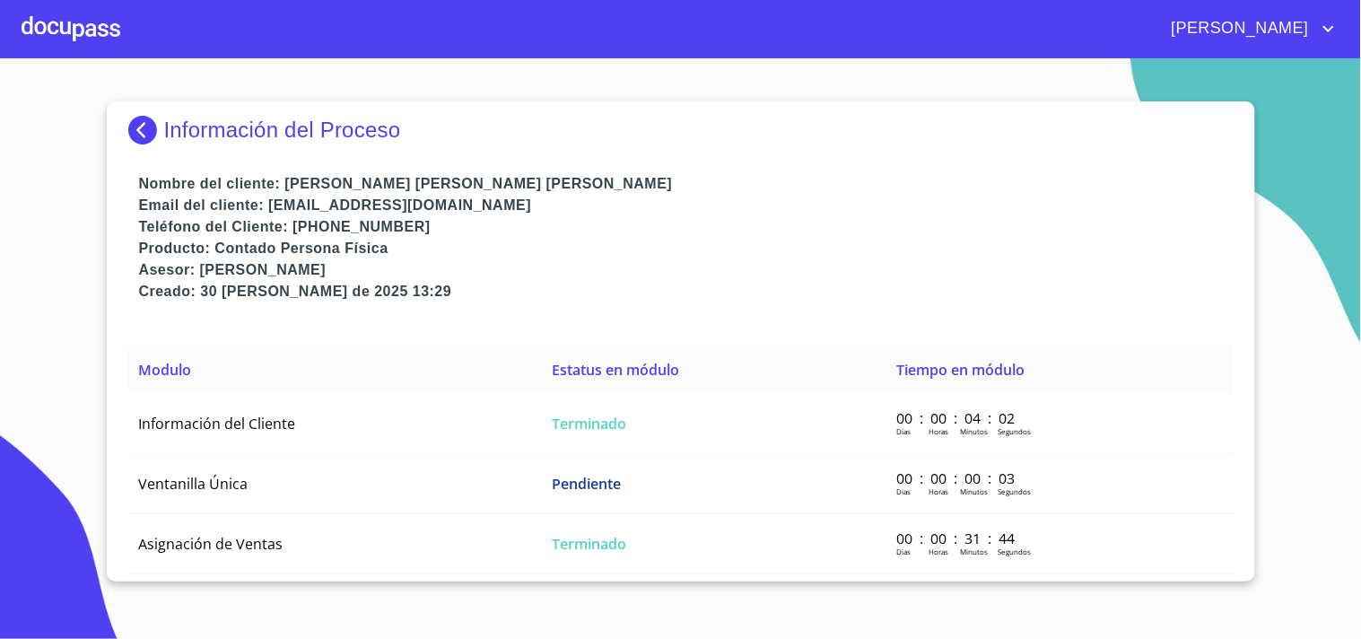
click at [83, 22] on div at bounding box center [71, 28] width 99 height 57
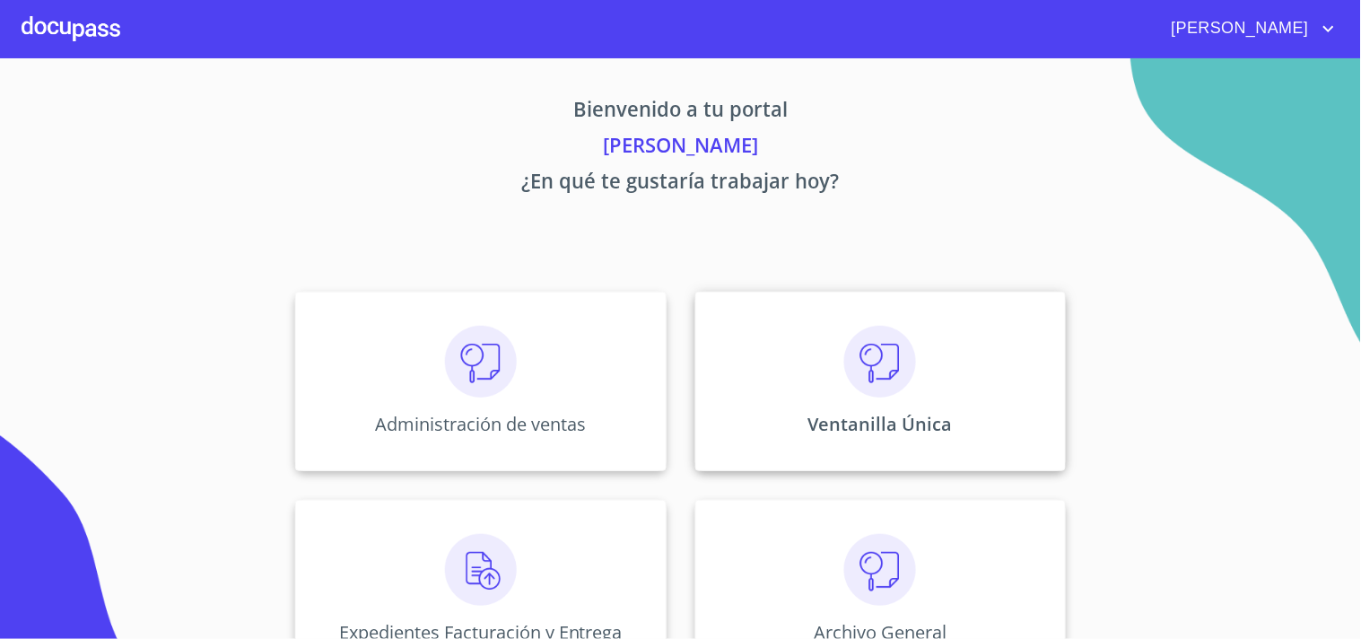
click at [981, 416] on div "Ventanilla Única" at bounding box center [880, 381] width 371 height 179
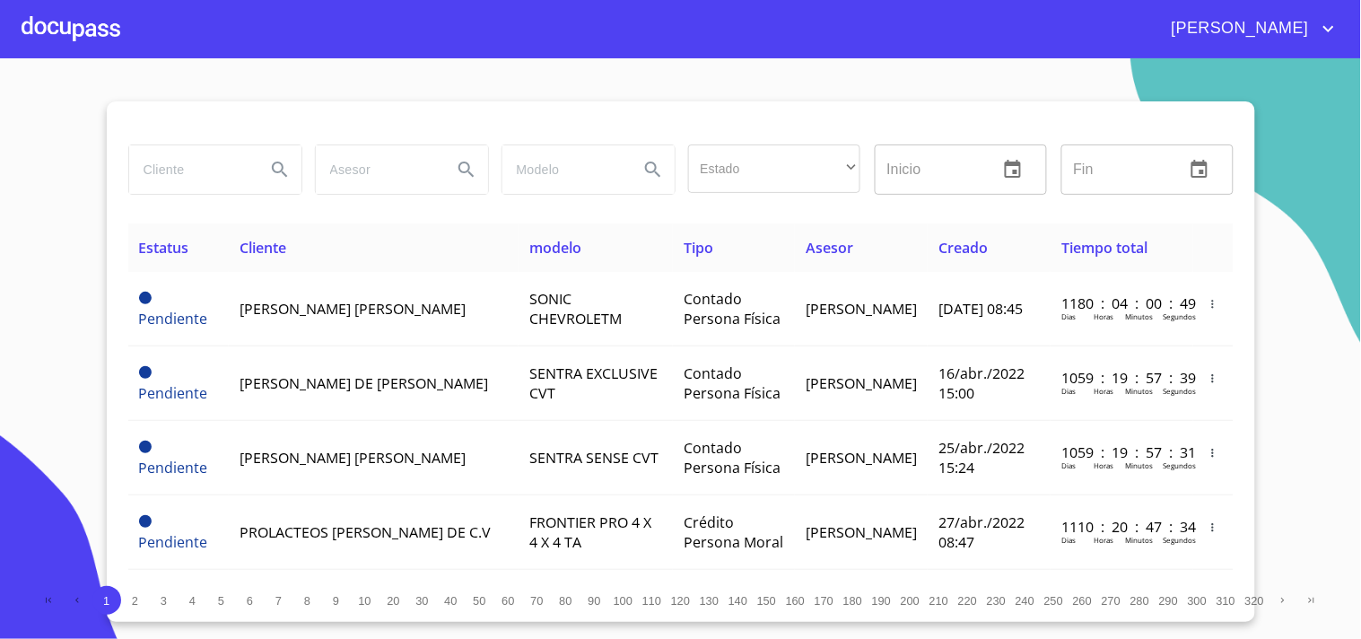
click at [207, 155] on input "search" at bounding box center [190, 169] width 122 height 48
type input "A"
type input "[PERSON_NAME]"
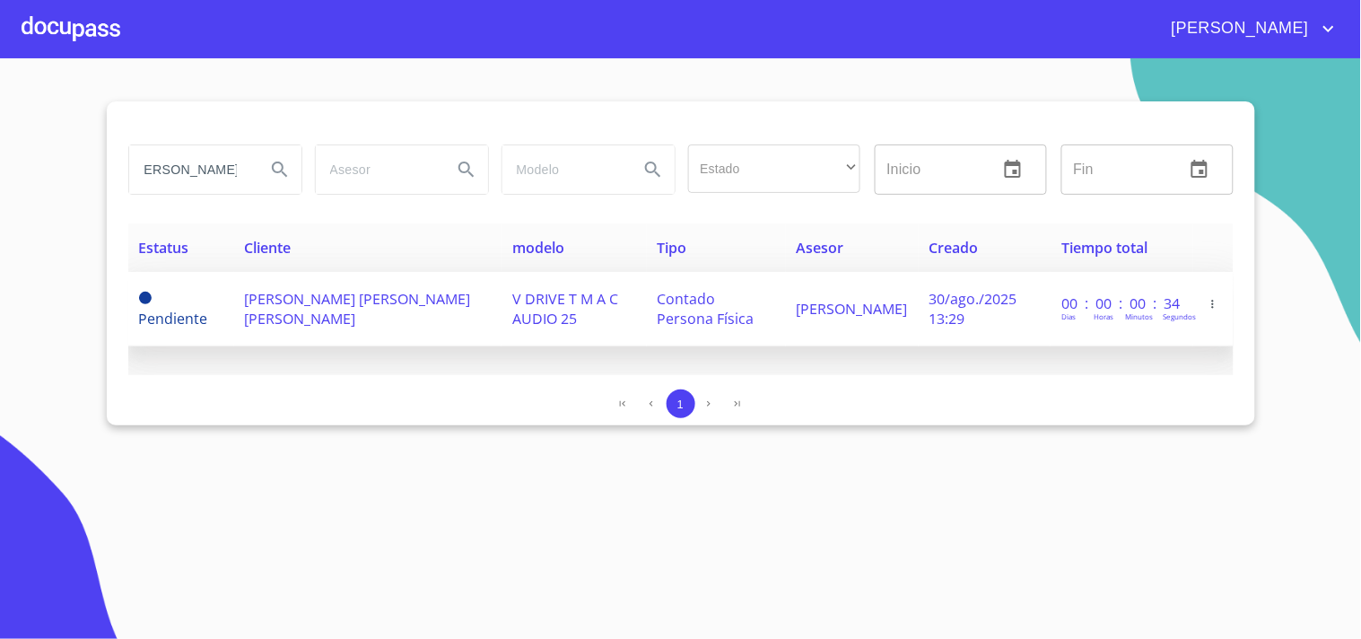
click at [218, 300] on td "Pendiente" at bounding box center [181, 309] width 106 height 74
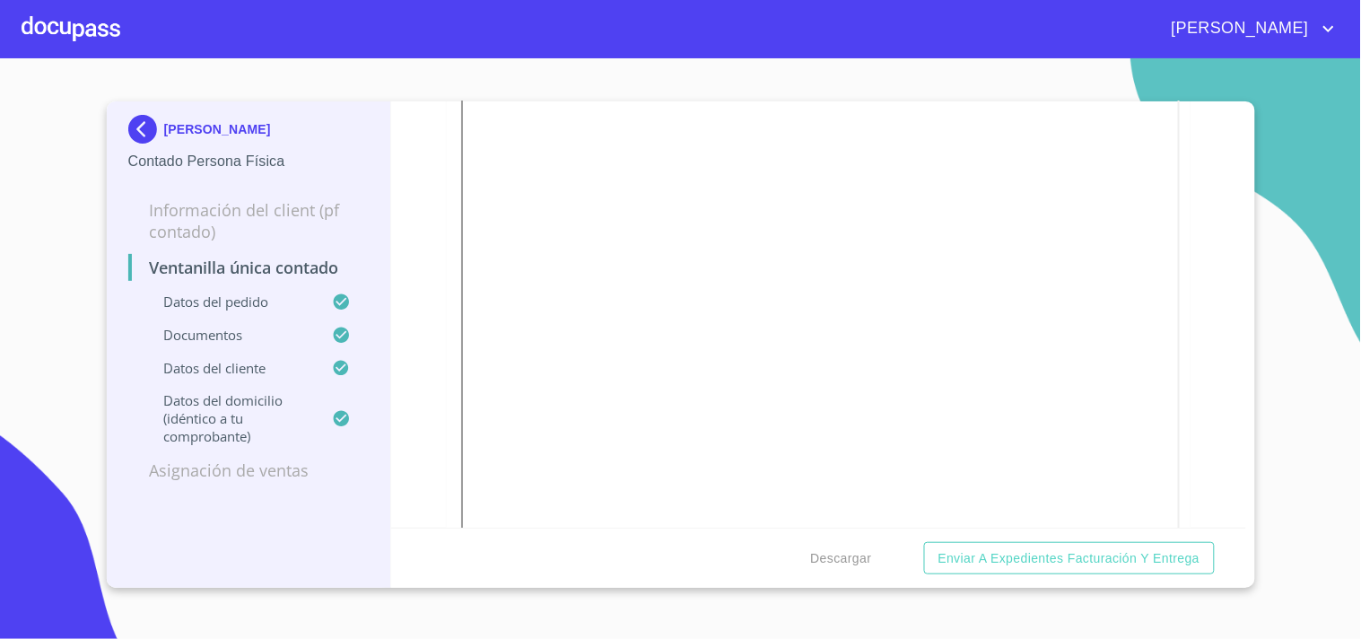
scroll to position [3090, 0]
click at [847, 554] on span "Descargar" at bounding box center [841, 558] width 61 height 22
click at [60, 33] on div at bounding box center [71, 28] width 99 height 57
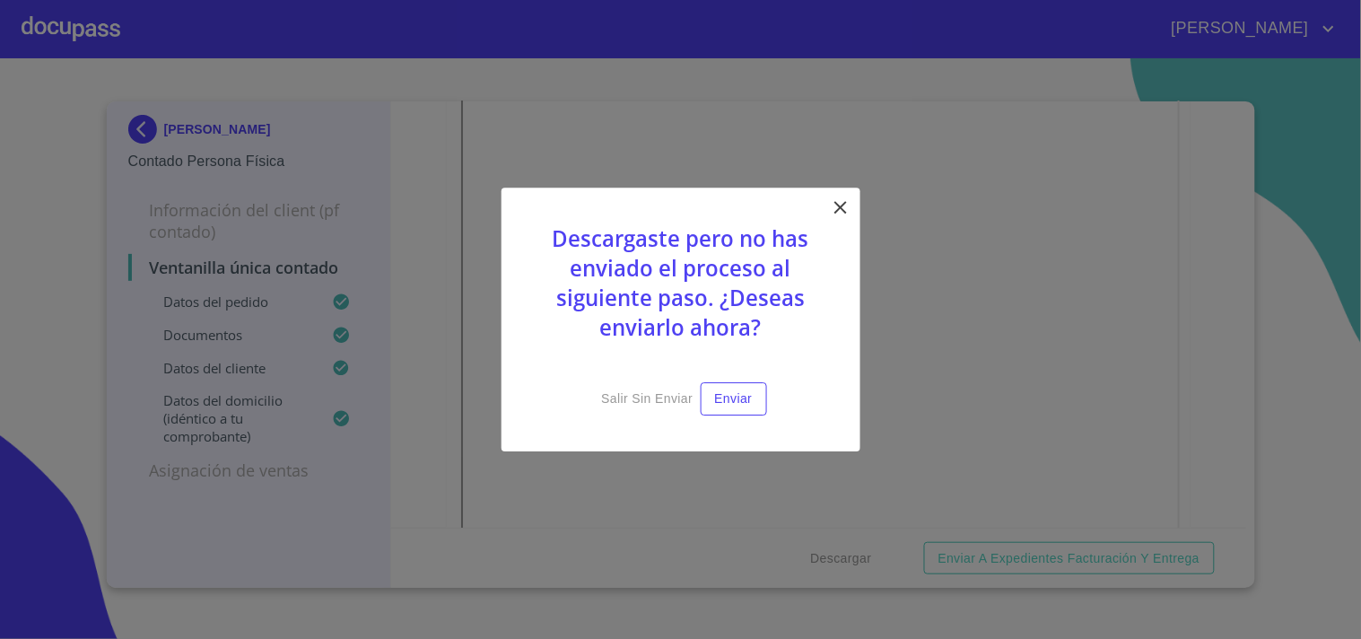
click at [827, 213] on div "Descargaste pero no has enviado el proceso al siguiente paso. ¿Deseas enviarlo …" at bounding box center [681, 320] width 359 height 264
click at [831, 209] on icon at bounding box center [841, 207] width 22 height 22
